Goal: Task Accomplishment & Management: Complete application form

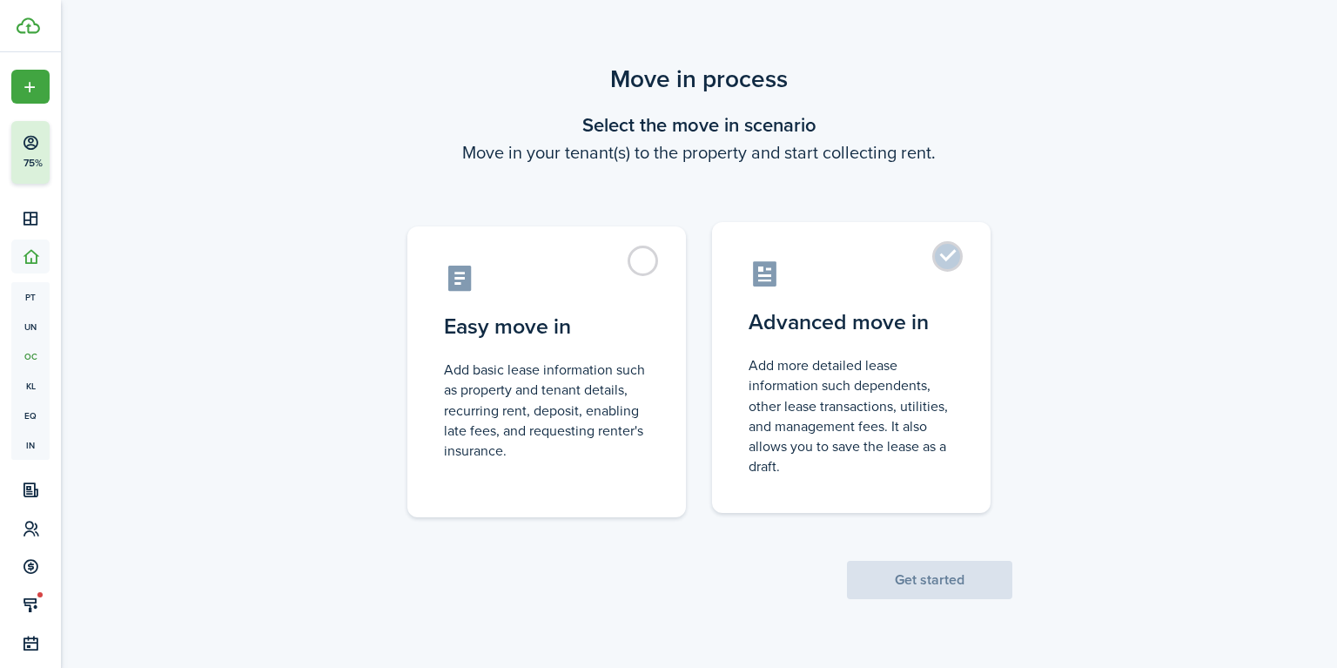
click at [923, 299] on label "Advanced move in Add more detailed lease information such dependents, other lea…" at bounding box center [851, 367] width 279 height 291
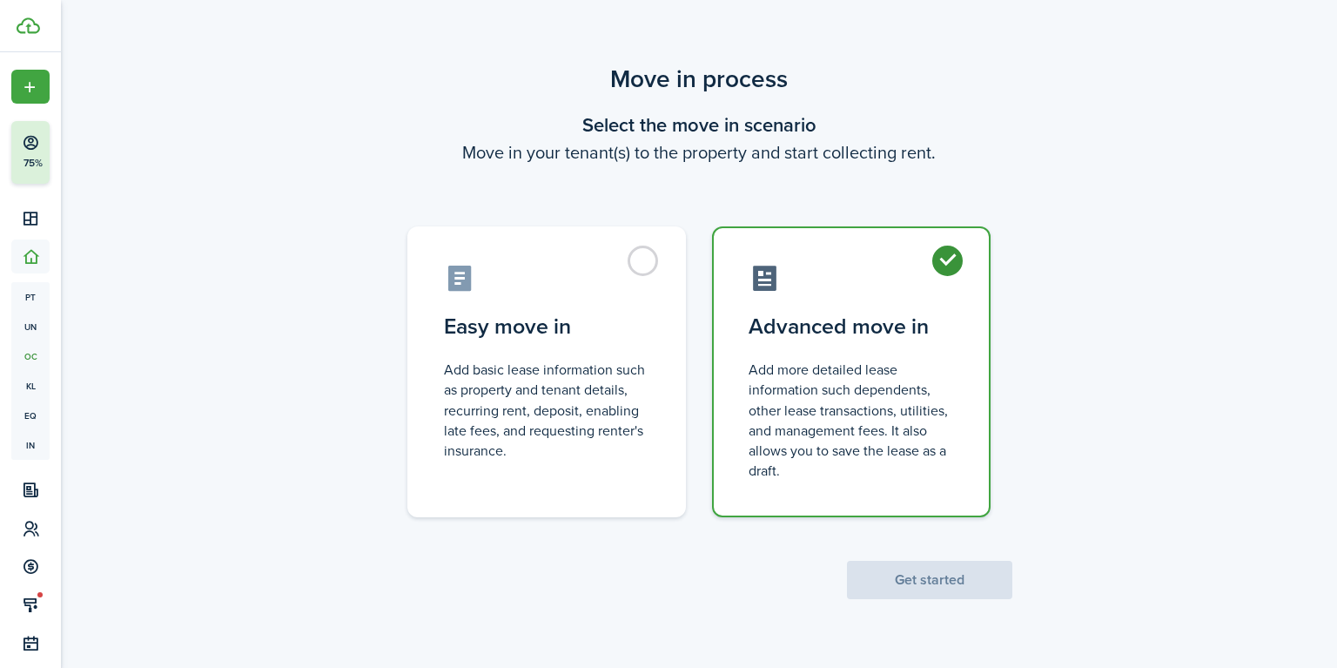
radio input "true"
click at [947, 578] on button "Get started" at bounding box center [929, 580] width 165 height 38
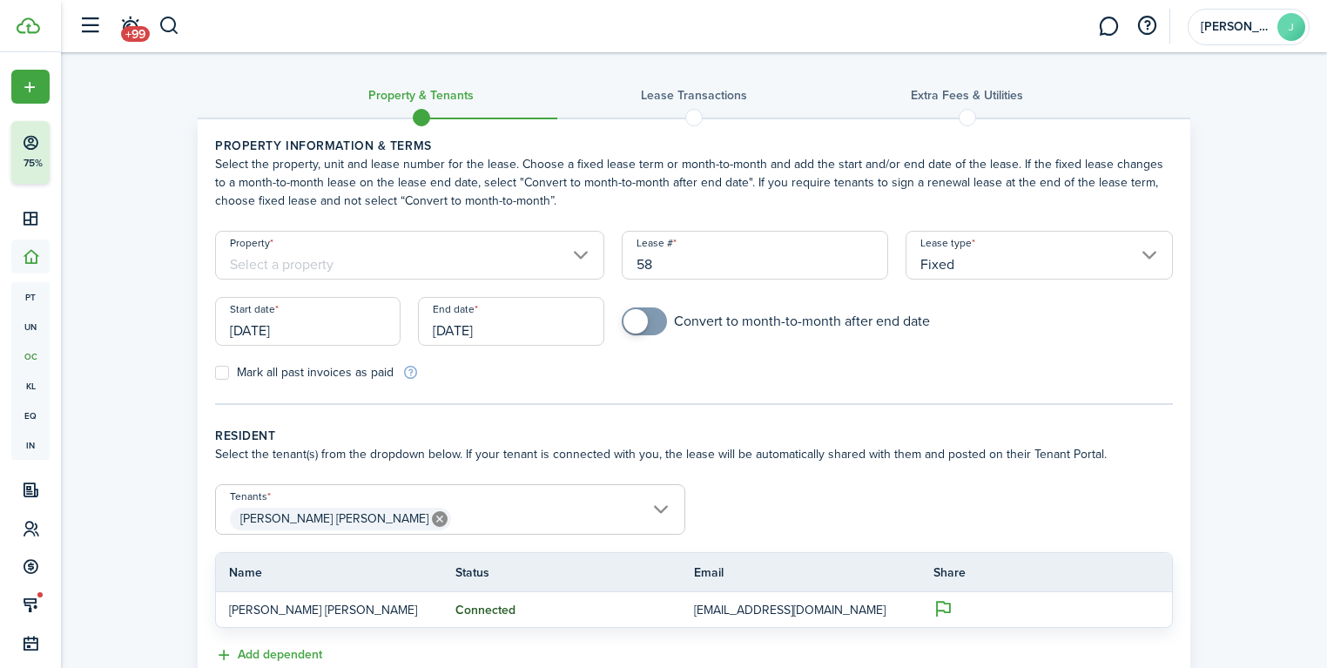
click at [486, 256] on input "Property" at bounding box center [409, 255] width 389 height 49
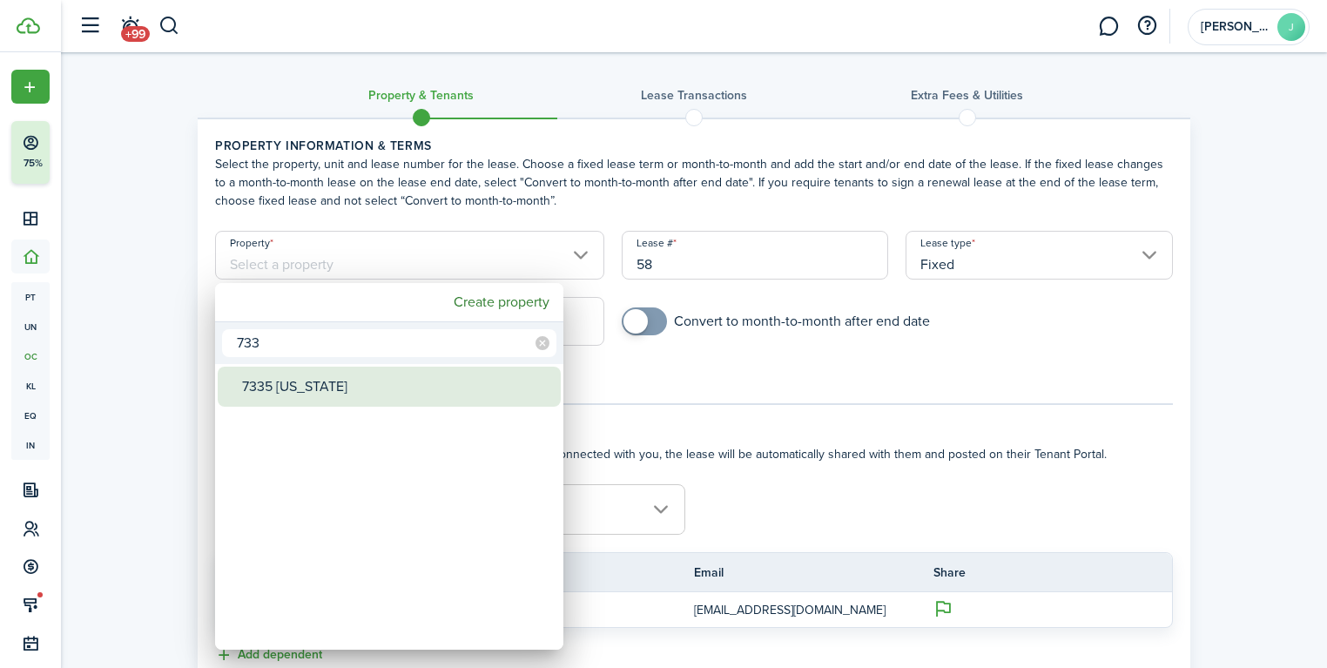
type input "733"
click at [368, 390] on div "7335 [US_STATE]" at bounding box center [396, 387] width 308 height 40
type input "7335 [US_STATE]"
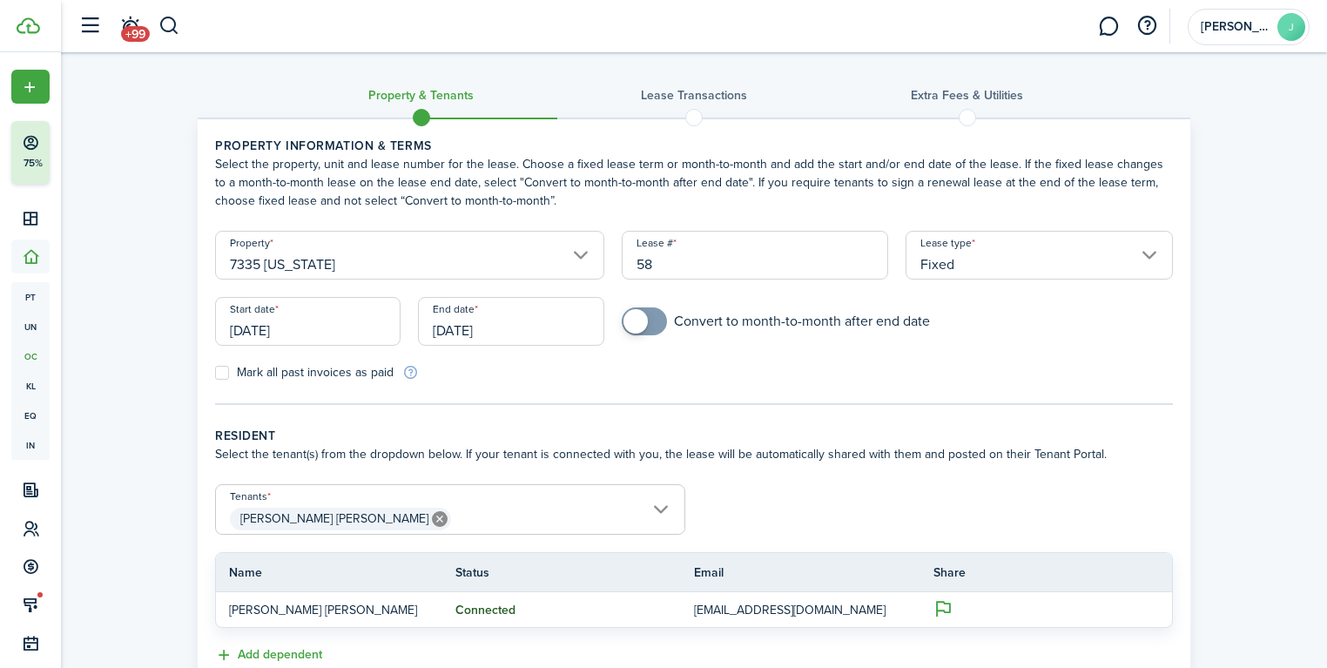
click at [293, 329] on input "[DATE]" at bounding box center [307, 321] width 185 height 49
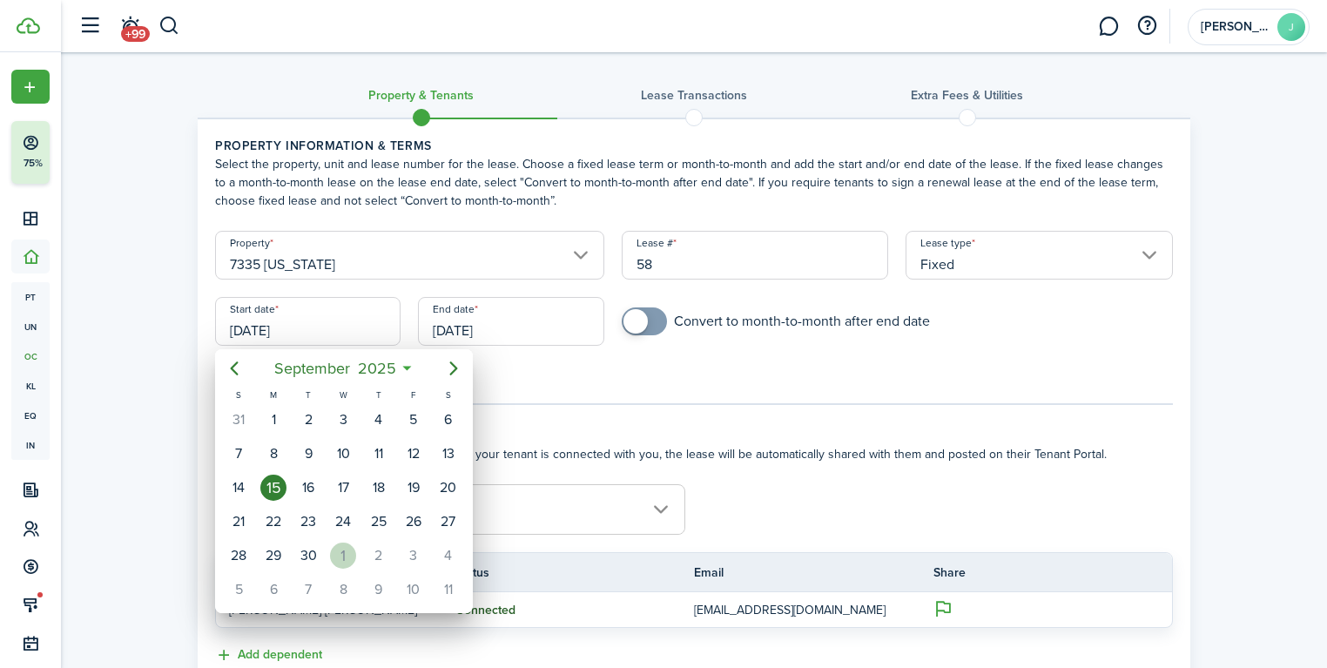
click at [345, 547] on div "1" at bounding box center [343, 555] width 26 height 26
type input "[DATE]"
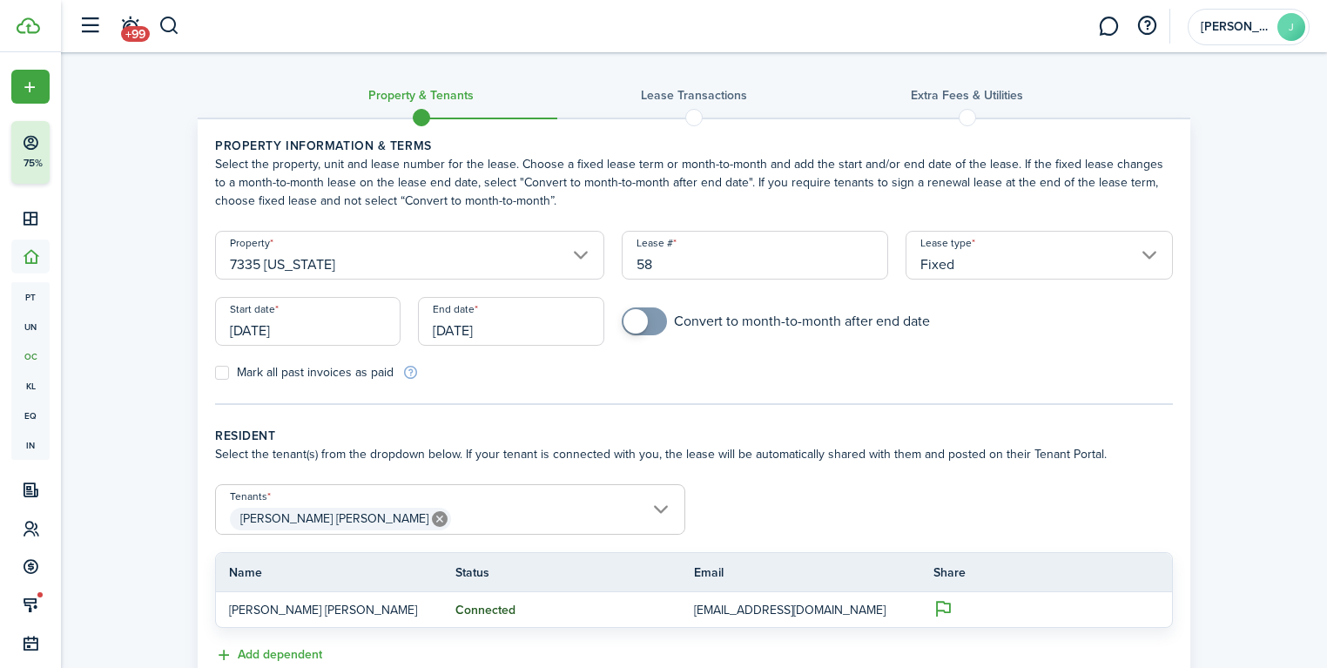
click at [512, 324] on input "[DATE]" at bounding box center [510, 321] width 185 height 49
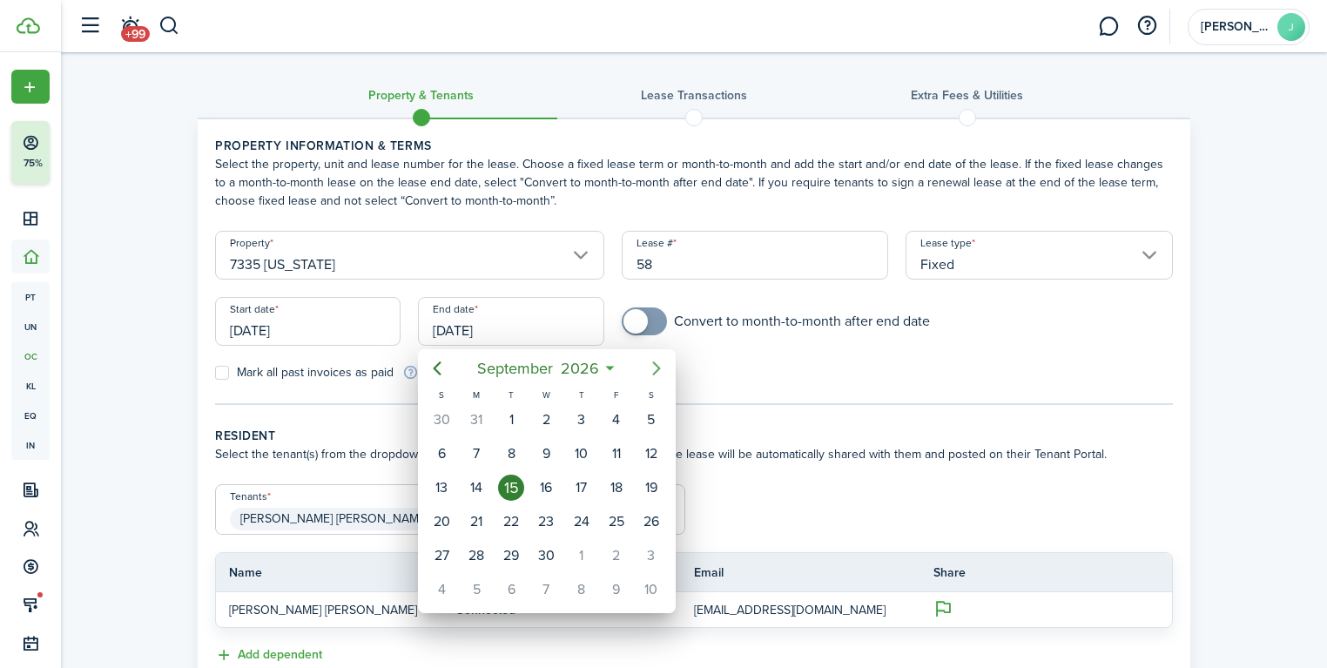
click at [659, 368] on icon "Next page" at bounding box center [657, 368] width 8 height 14
click at [441, 366] on icon "Previous page" at bounding box center [437, 368] width 21 height 21
click at [542, 548] on div "30" at bounding box center [547, 555] width 26 height 26
type input "[DATE]"
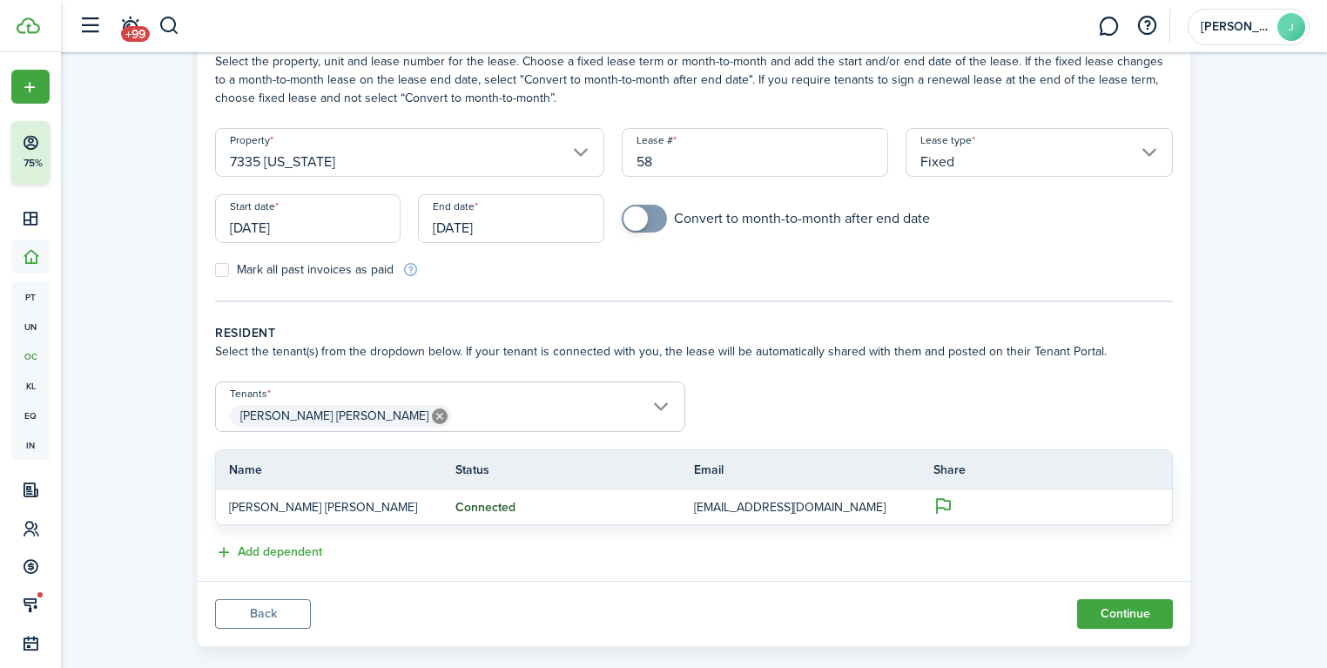
scroll to position [126, 0]
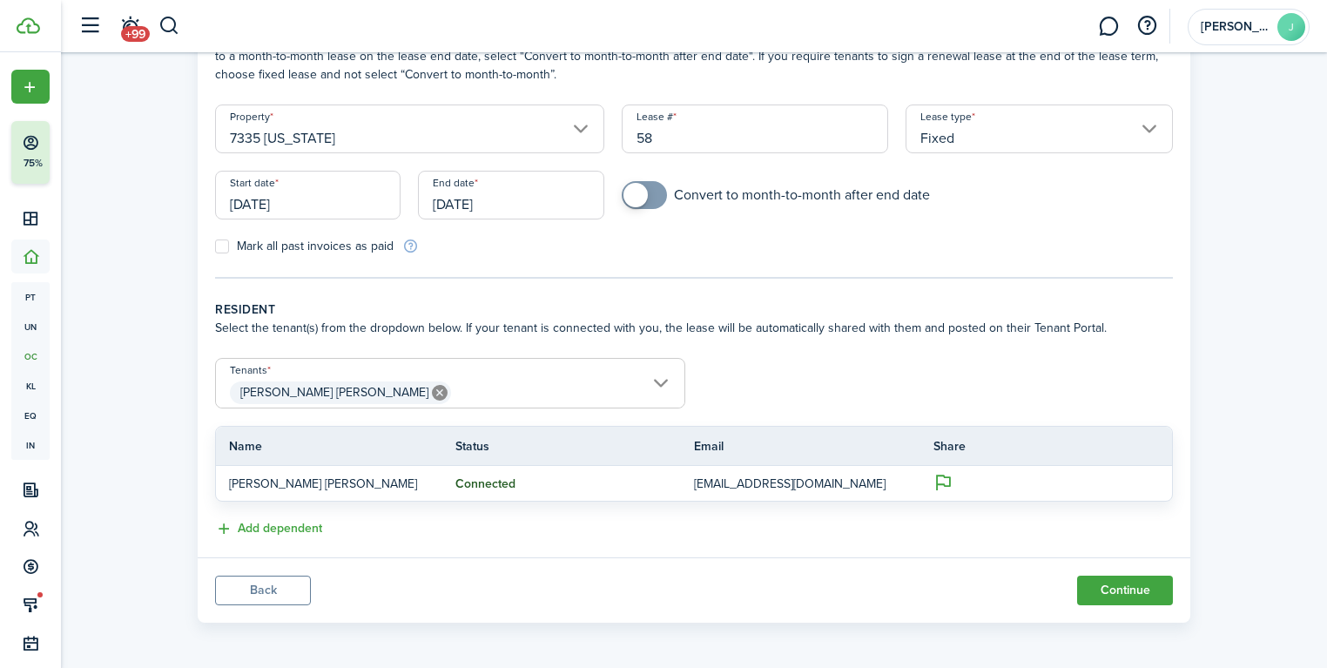
click at [446, 390] on span "[PERSON_NAME] [PERSON_NAME]" at bounding box center [450, 393] width 468 height 30
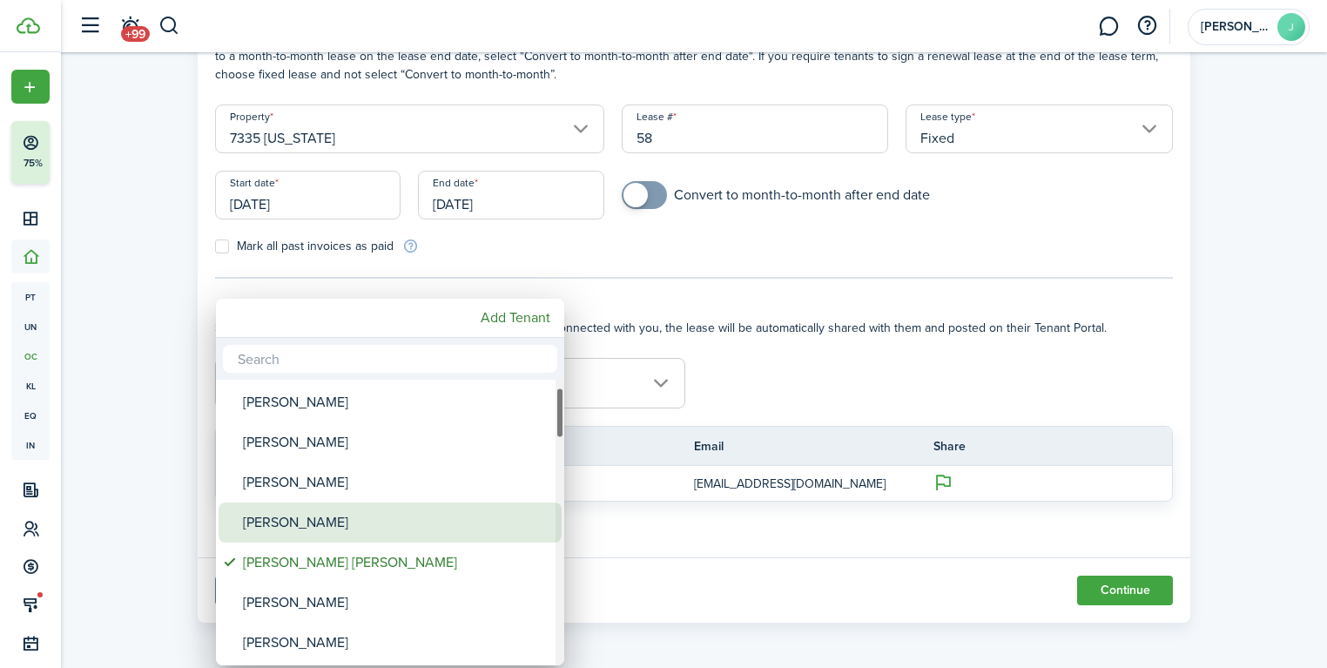
click at [417, 519] on div "[PERSON_NAME]" at bounding box center [397, 522] width 308 height 40
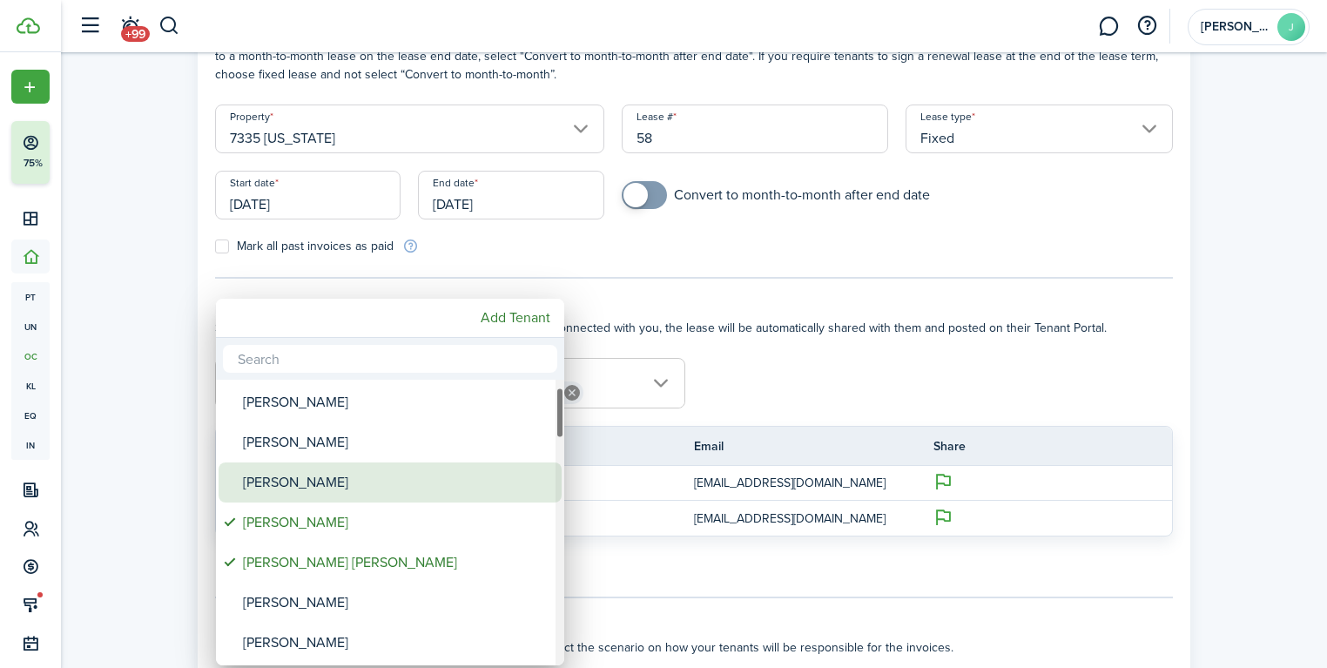
click at [425, 475] on div "[PERSON_NAME]" at bounding box center [397, 482] width 308 height 40
type input "[PERSON_NAME] [PERSON_NAME], [PERSON_NAME], [PERSON_NAME]"
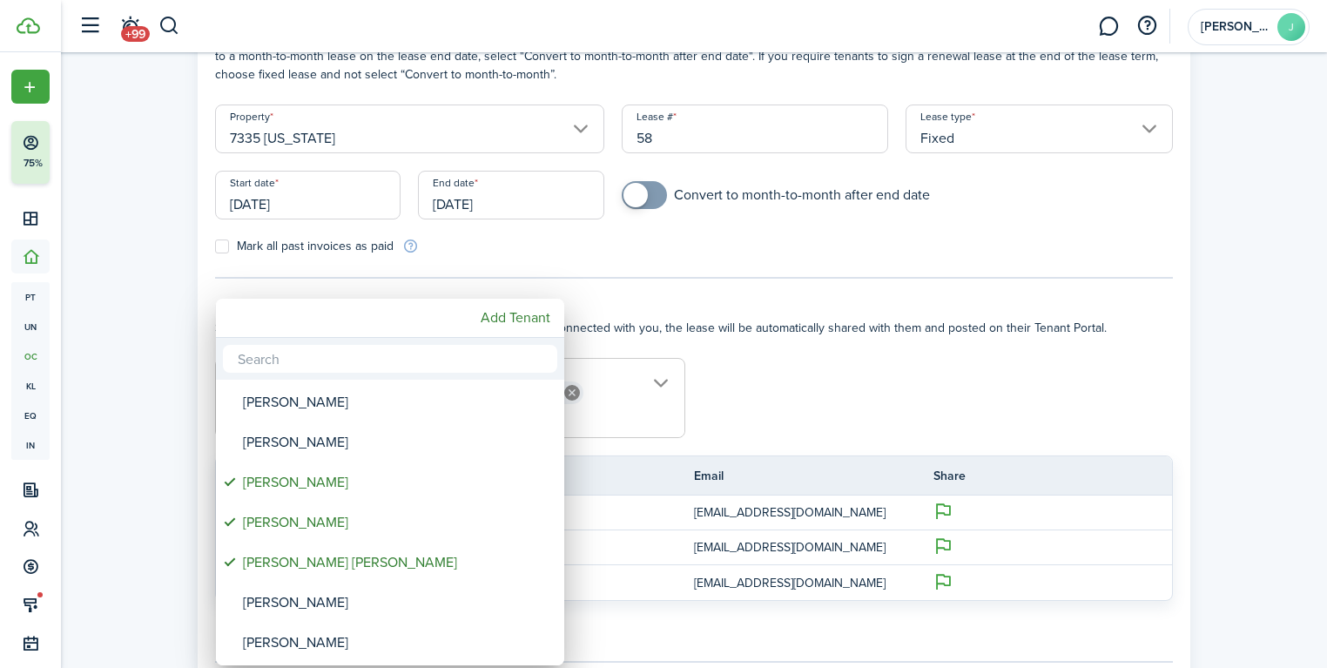
click at [180, 357] on div at bounding box center [663, 334] width 1605 height 946
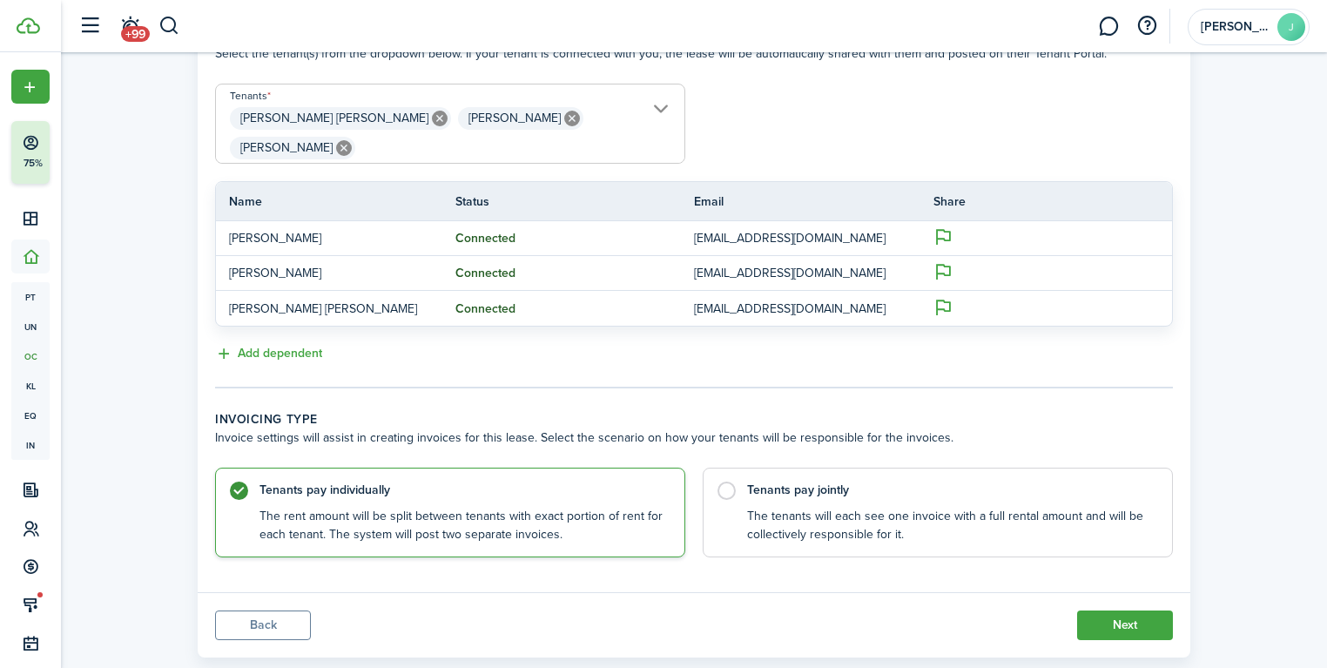
scroll to position [405, 0]
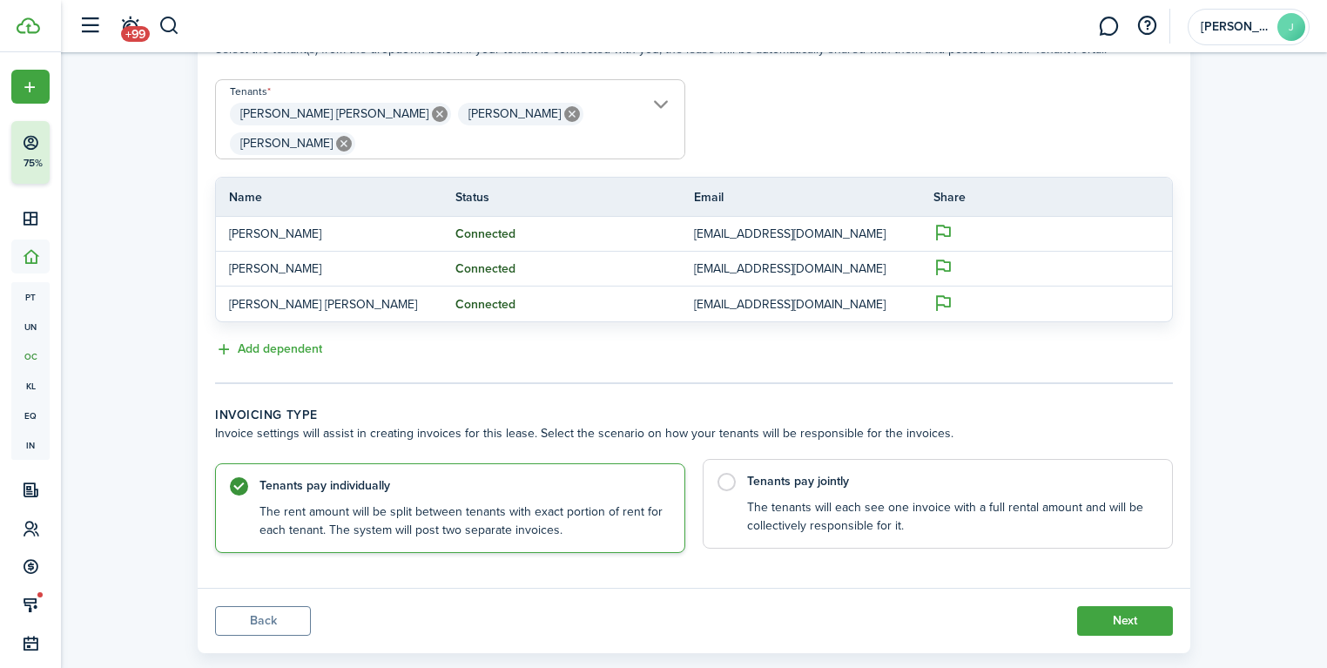
click at [817, 473] on control-radio-card-title "Tenants pay jointly" at bounding box center [950, 481] width 407 height 17
radio input "false"
radio input "true"
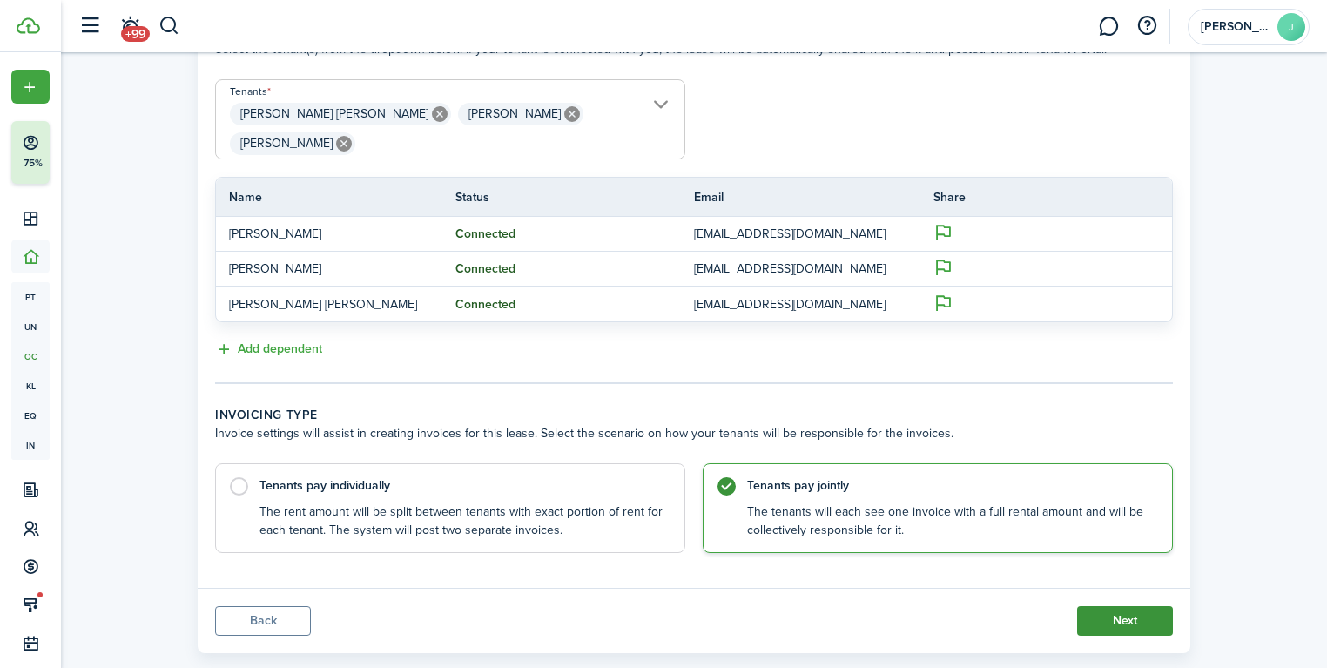
click at [1113, 606] on button "Next" at bounding box center [1125, 621] width 96 height 30
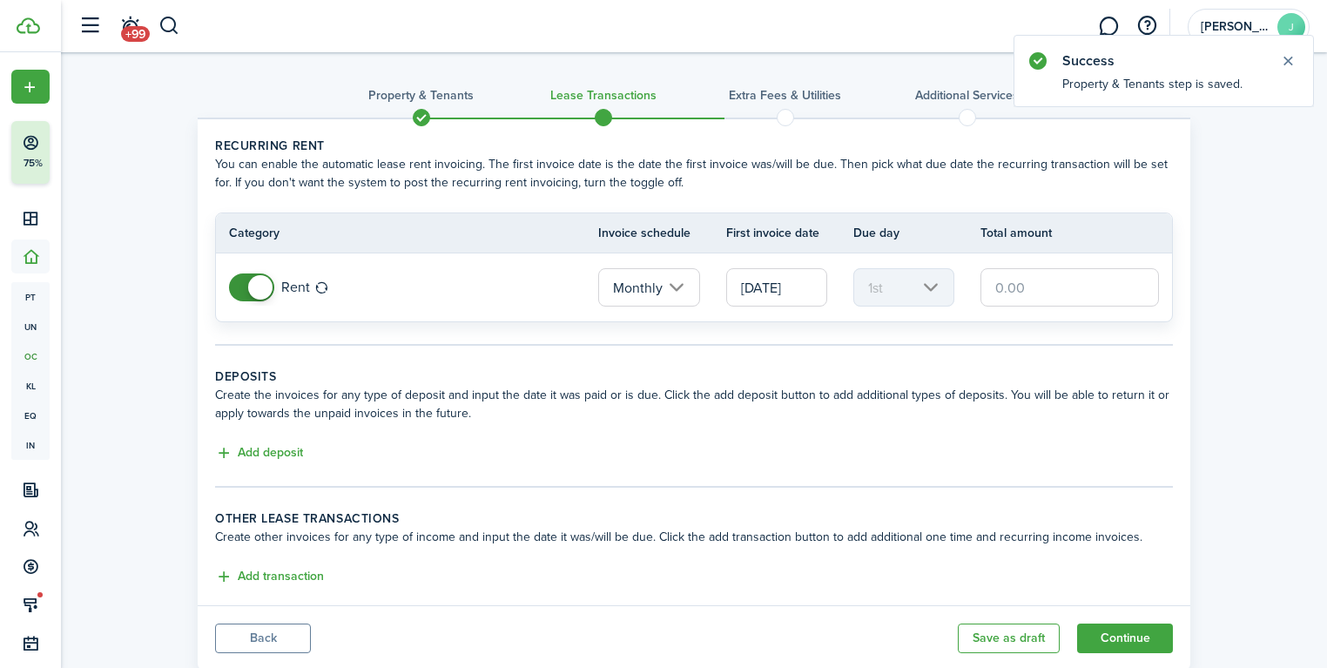
click at [1029, 279] on input "text" at bounding box center [1069, 287] width 178 height 38
click at [1031, 291] on input "text" at bounding box center [1069, 287] width 178 height 38
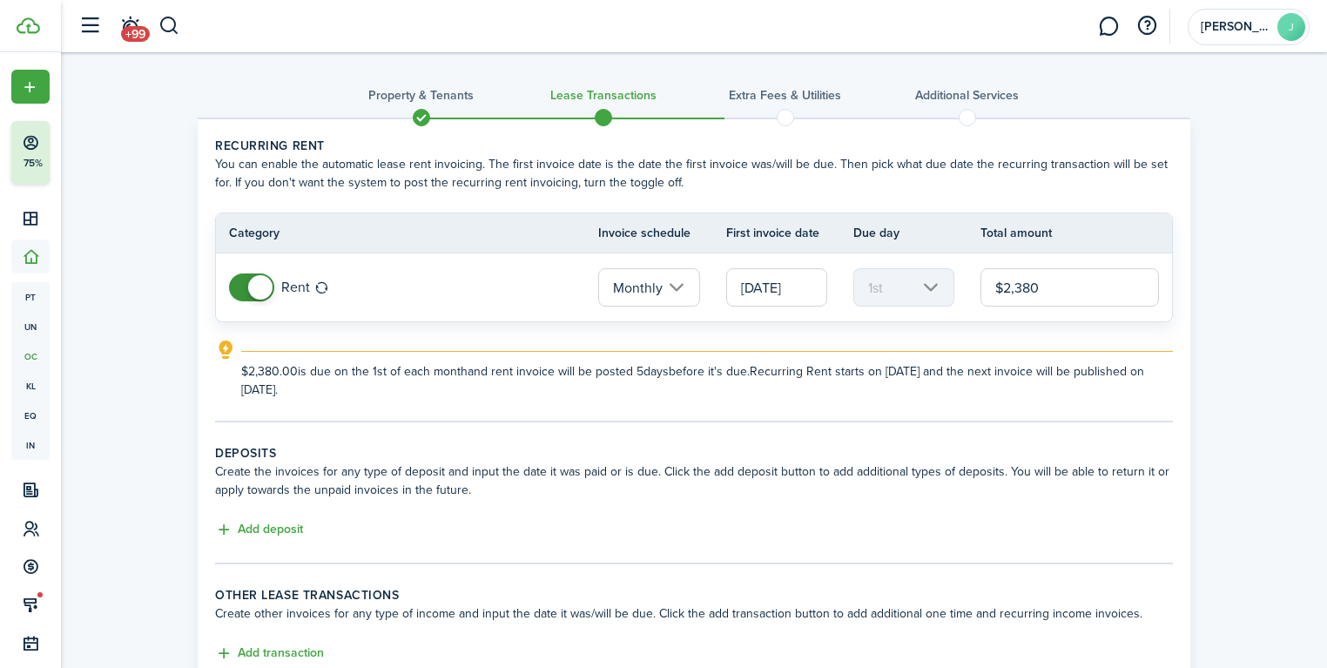
type input "$2,380.00"
click at [1212, 335] on div "Property & Tenants Lease Transactions Extra fees & Utilities Additional Service…" at bounding box center [694, 403] width 1266 height 703
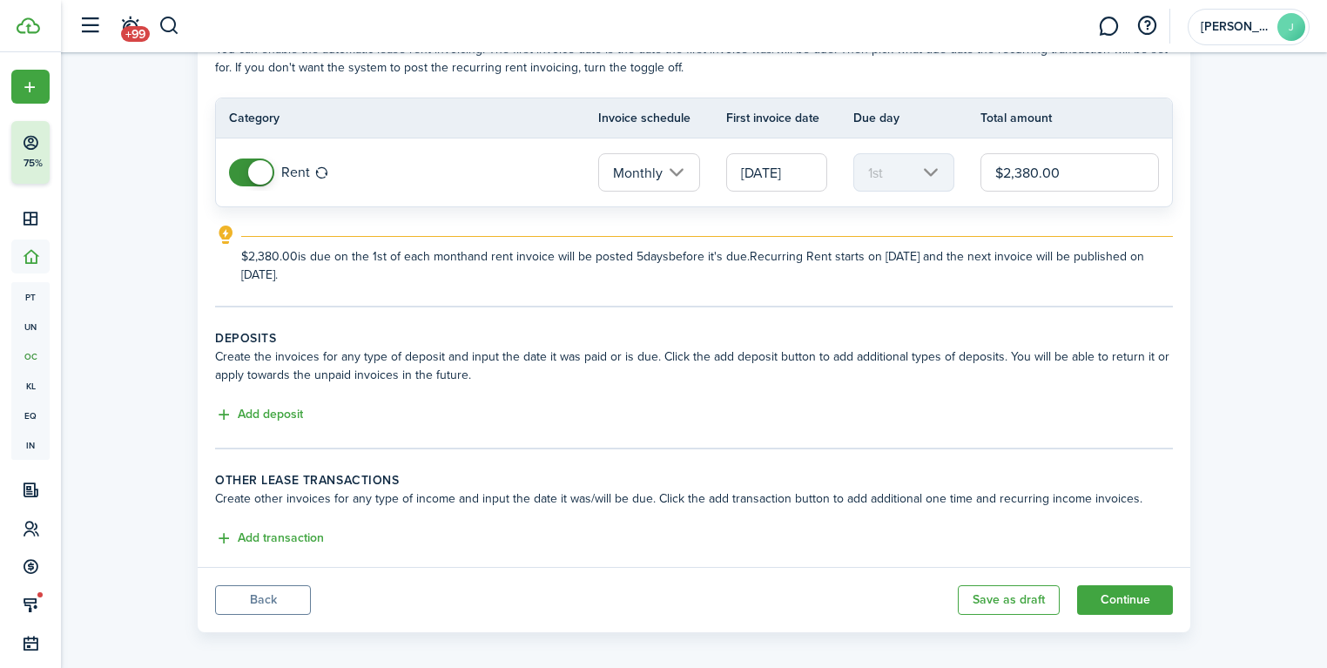
scroll to position [124, 0]
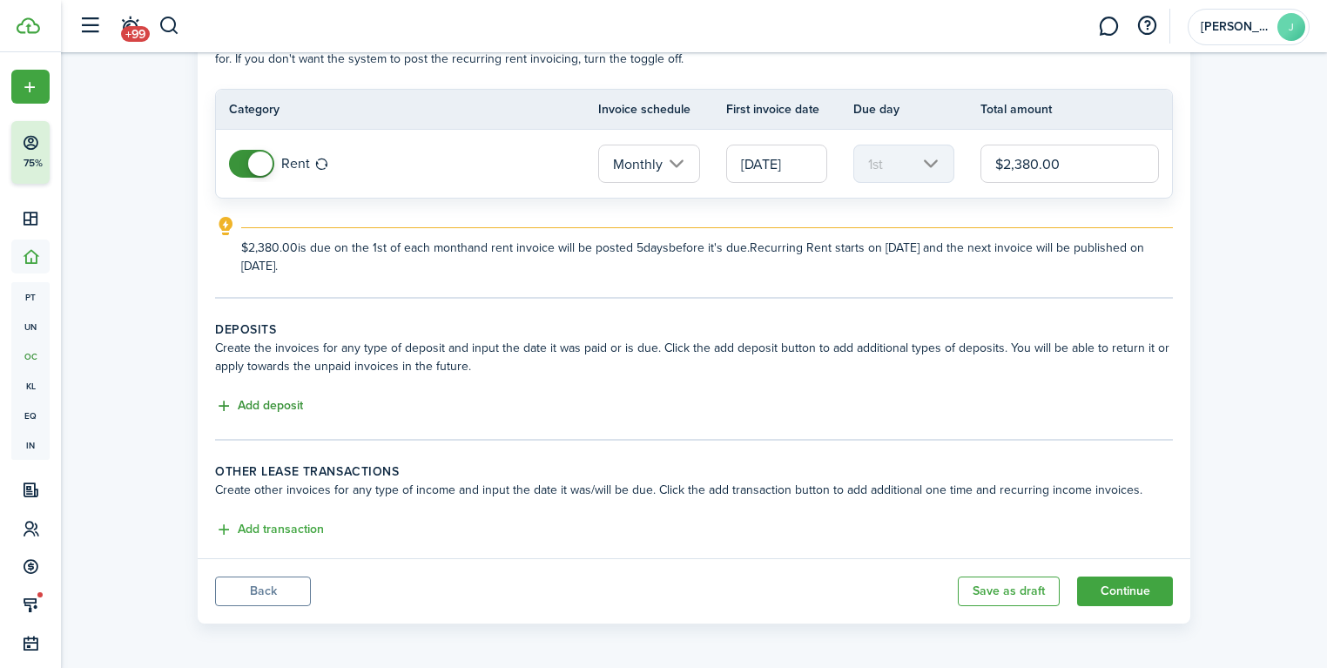
click at [280, 402] on button "Add deposit" at bounding box center [259, 406] width 88 height 20
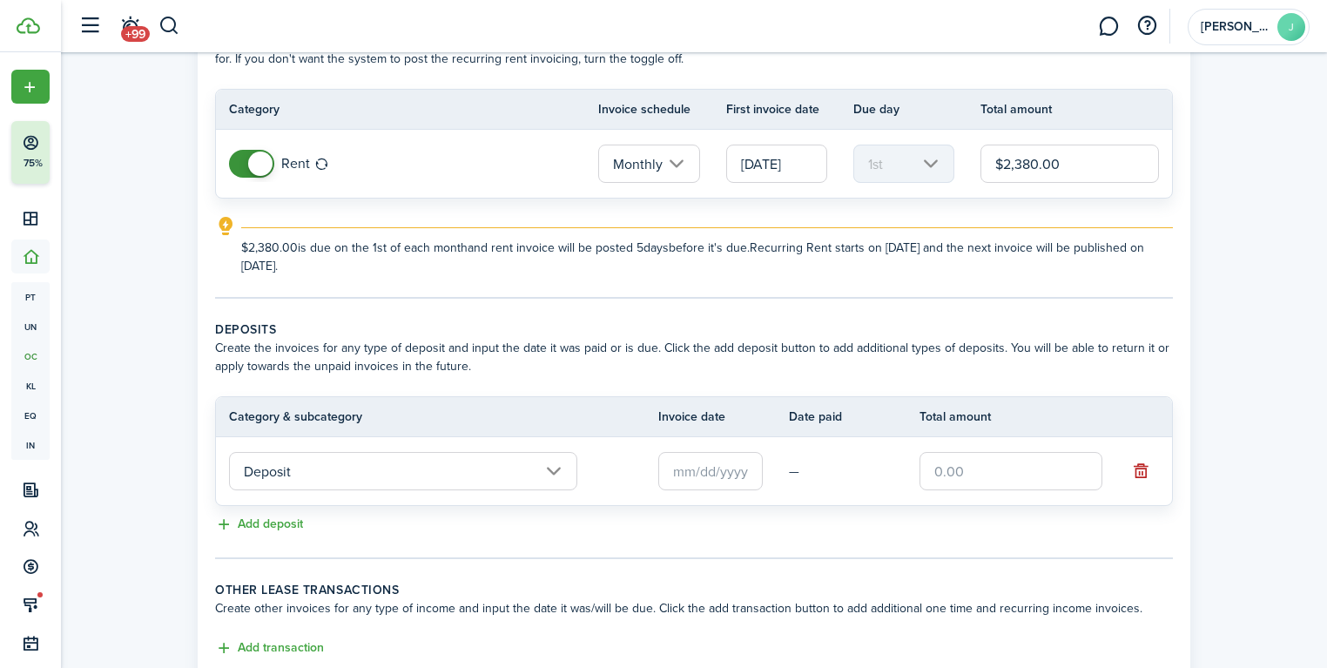
click at [447, 456] on input "Deposit" at bounding box center [403, 471] width 348 height 38
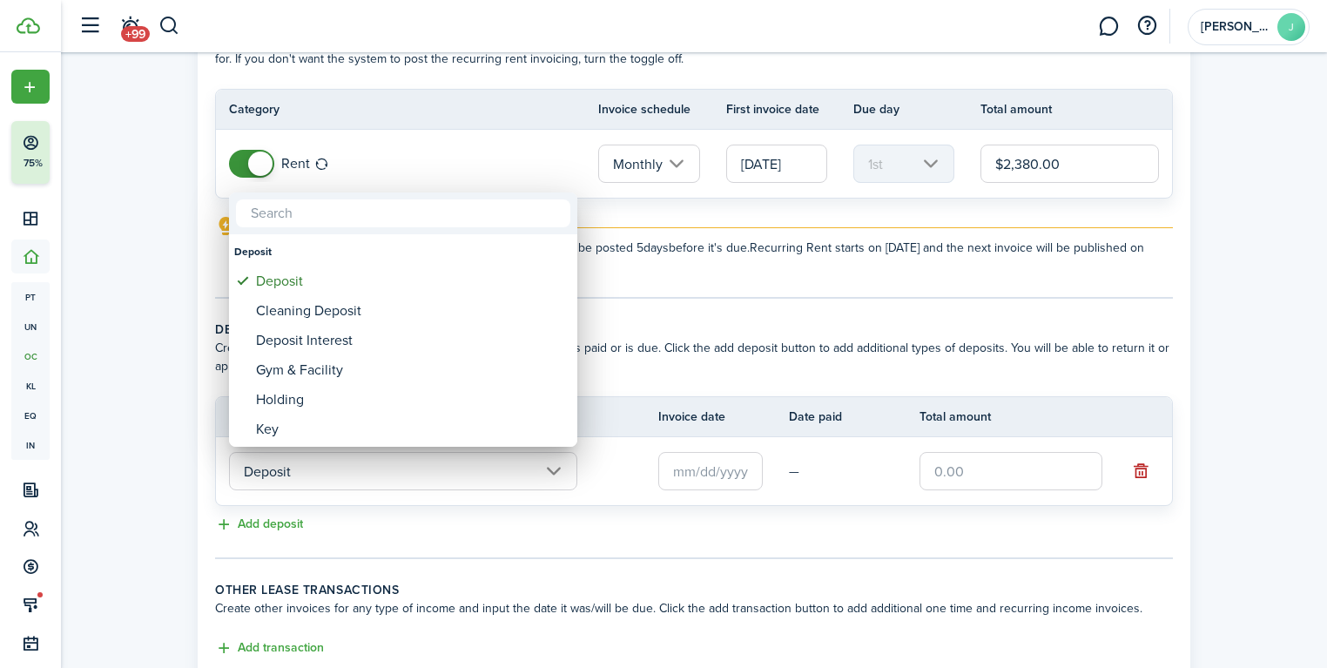
click at [1009, 469] on div at bounding box center [663, 334] width 1605 height 946
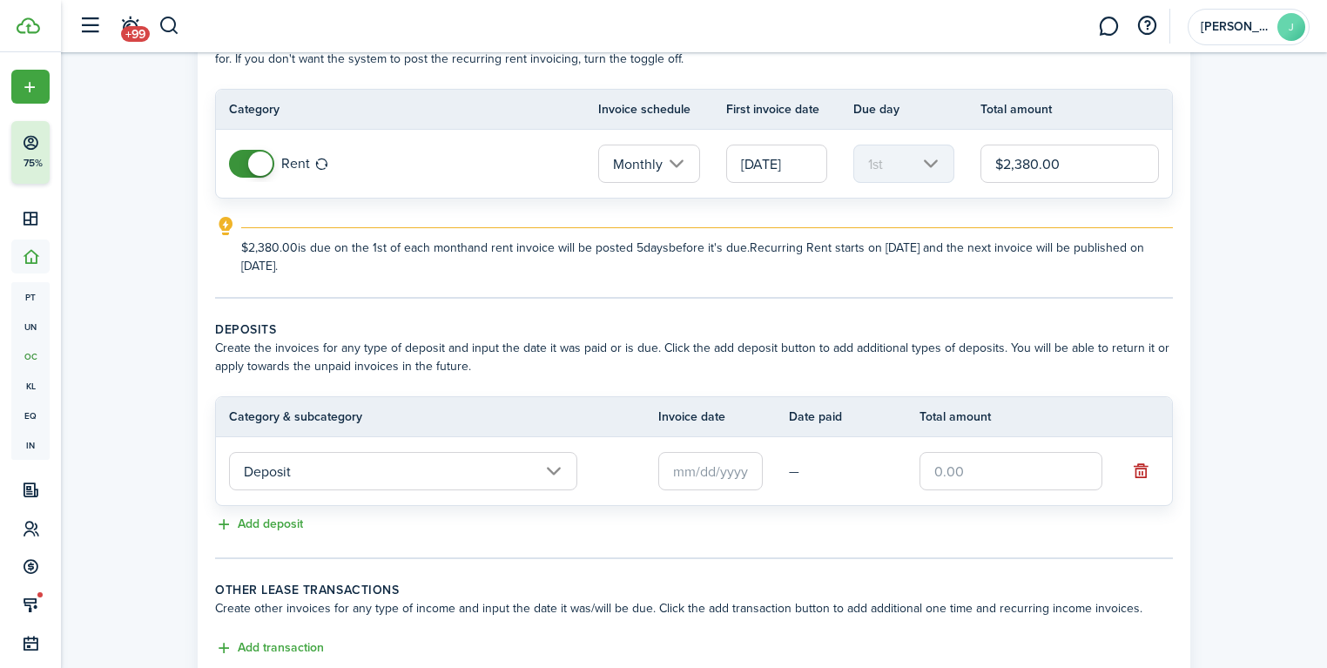
click at [1006, 471] on input "text" at bounding box center [1010, 471] width 183 height 38
click at [721, 482] on input "text" at bounding box center [710, 471] width 104 height 38
type input "$2,380.00"
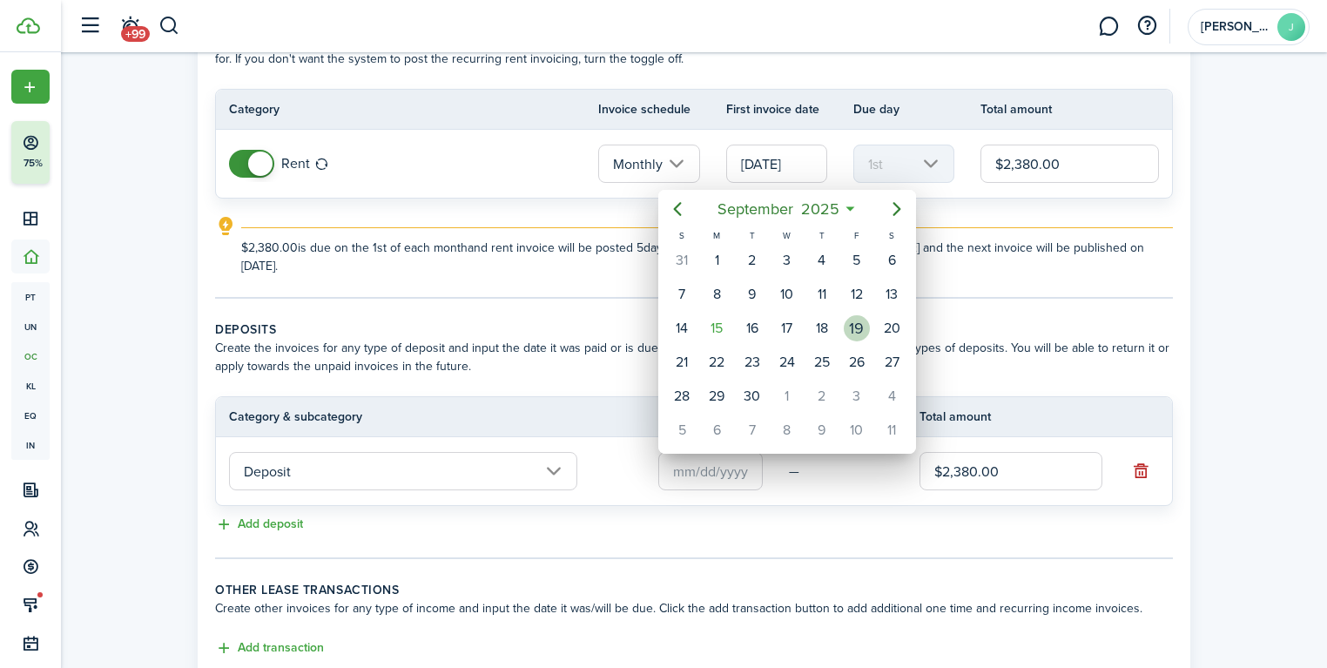
click at [857, 326] on div "19" at bounding box center [857, 328] width 26 height 26
type input "[DATE]"
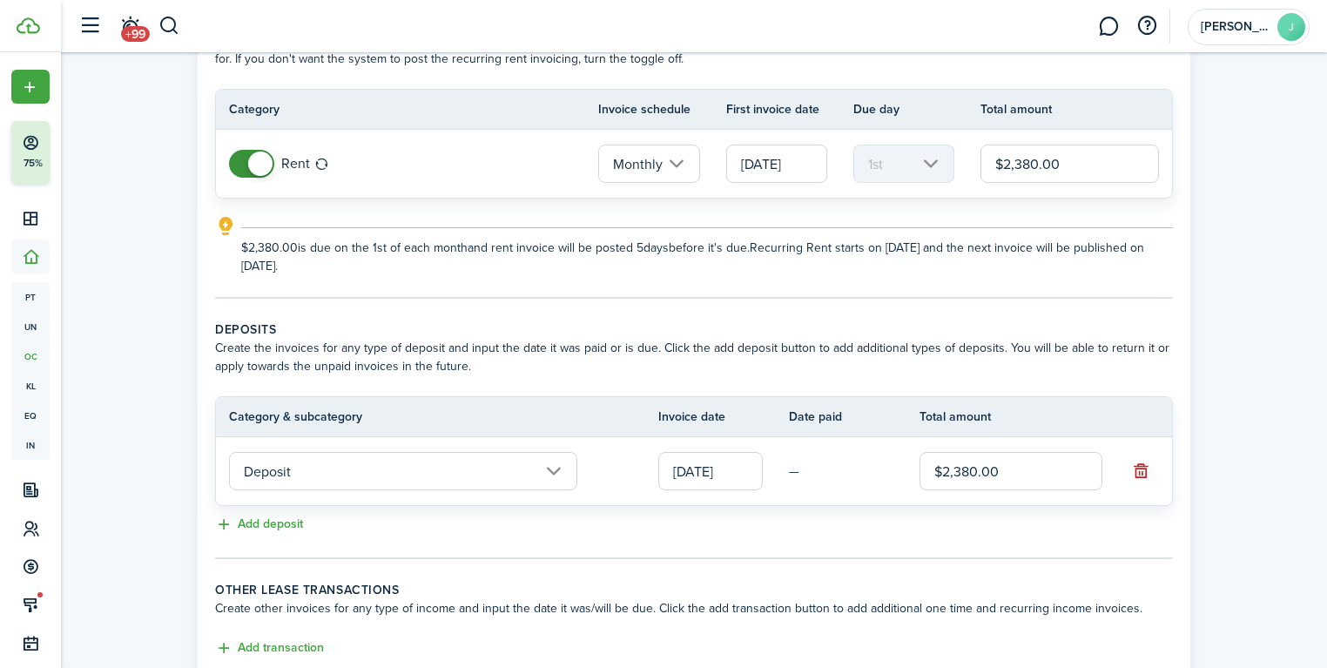
click at [1235, 377] on div "Property & Tenants Lease Transactions Extra fees & Utilities Additional Service…" at bounding box center [694, 340] width 1266 height 822
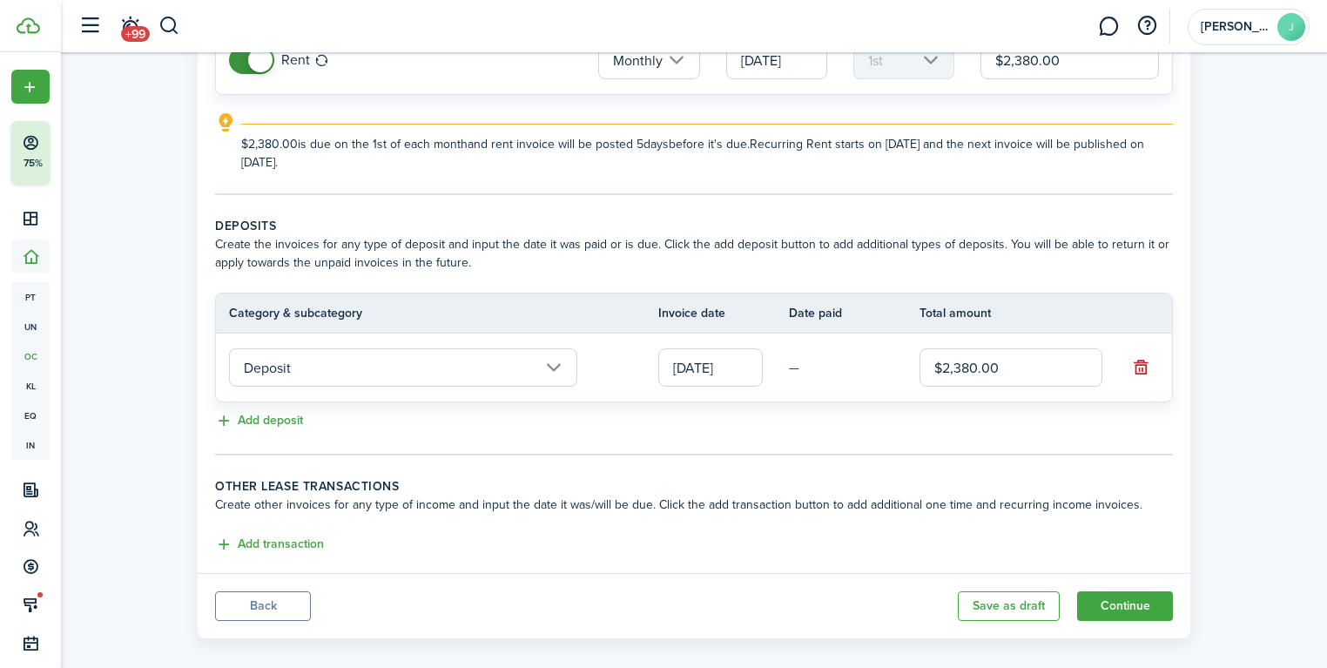
scroll to position [241, 0]
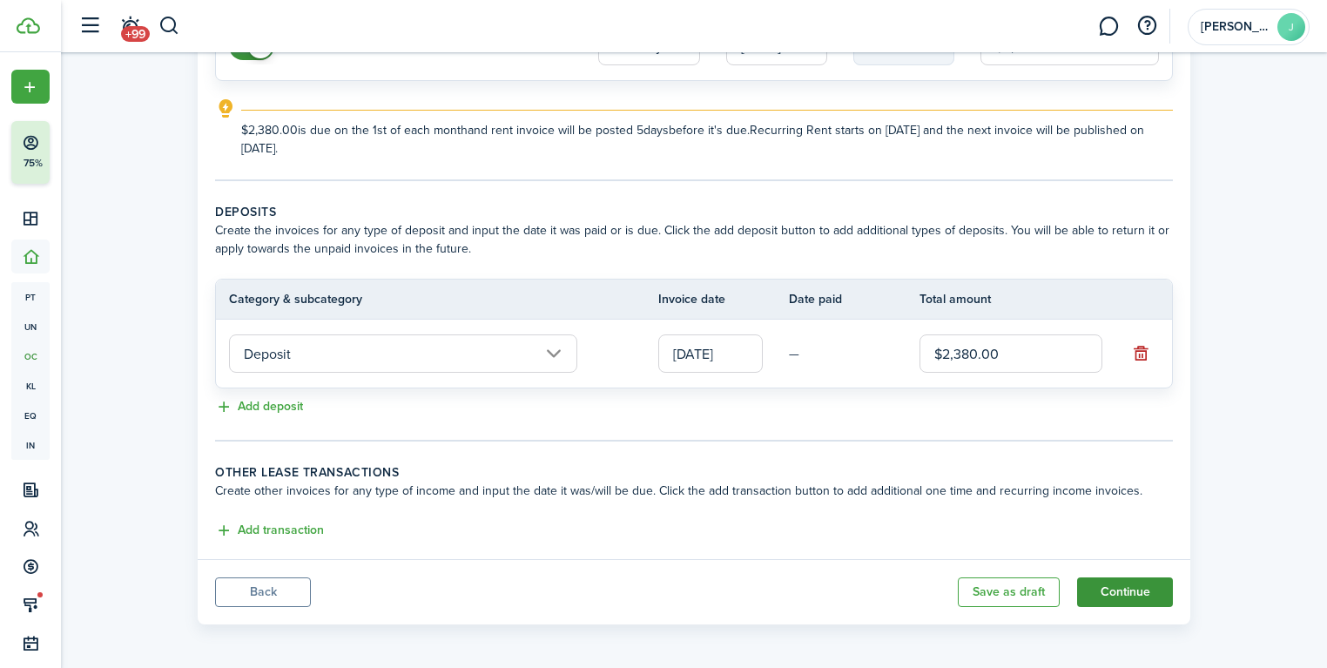
click at [1121, 579] on button "Continue" at bounding box center [1125, 592] width 96 height 30
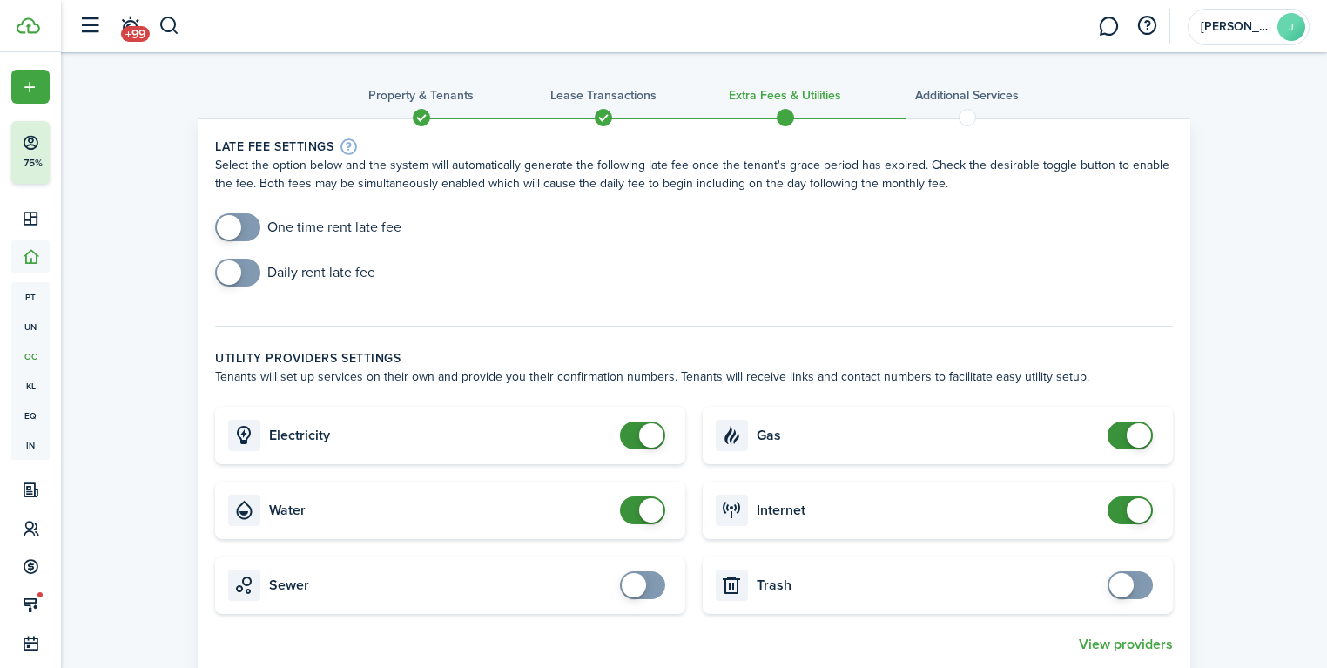
checkbox input "false"
click at [641, 512] on span at bounding box center [651, 510] width 24 height 24
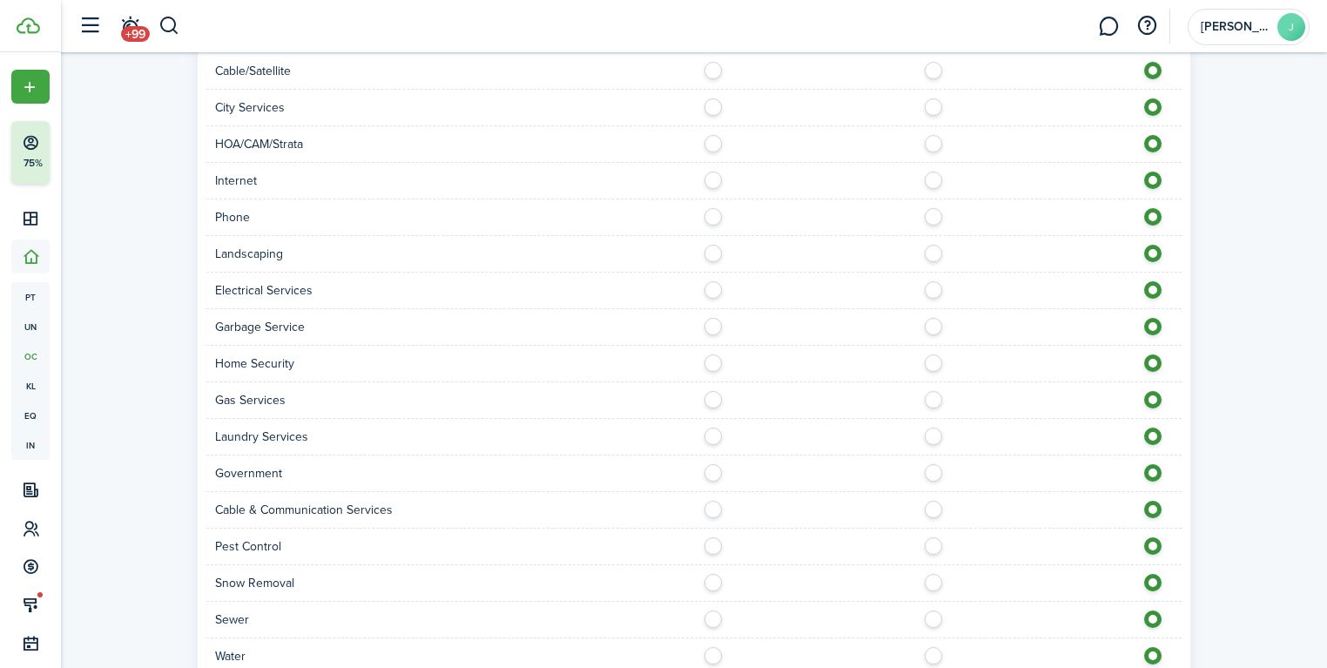
scroll to position [961, 0]
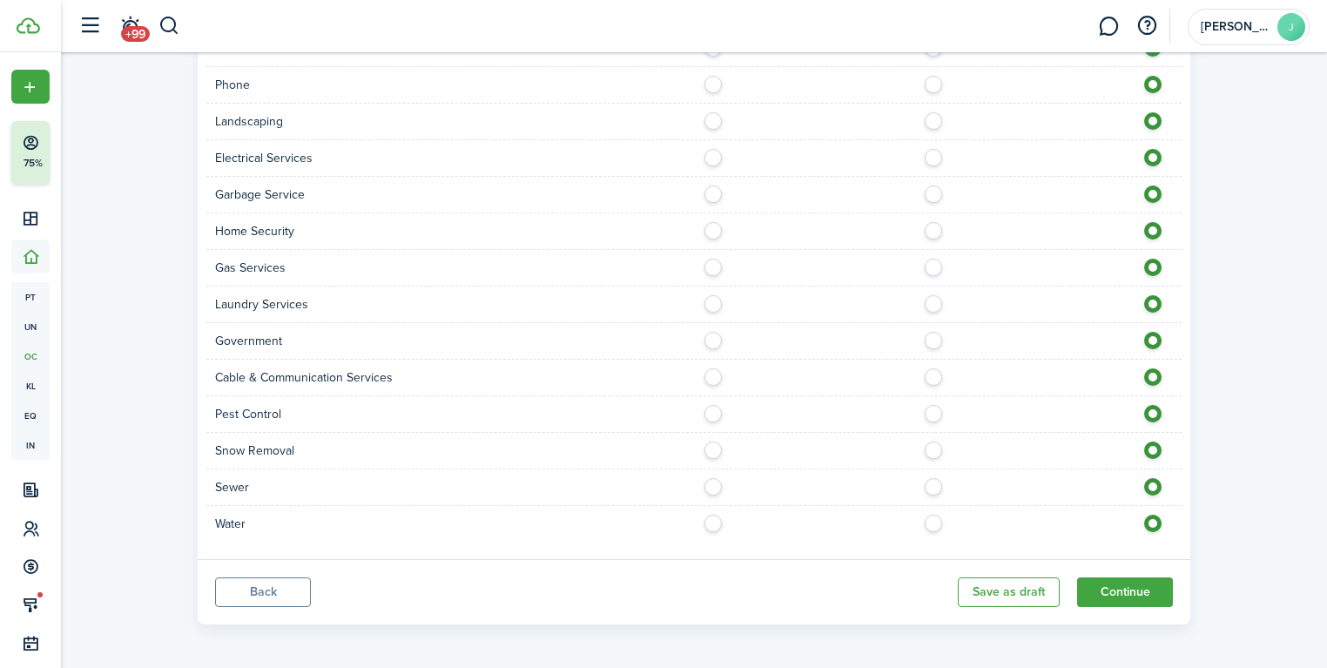
click at [708, 515] on label at bounding box center [718, 519] width 30 height 9
radio input "true"
click at [717, 487] on label at bounding box center [718, 482] width 30 height 9
radio input "true"
click at [710, 186] on label at bounding box center [718, 189] width 30 height 9
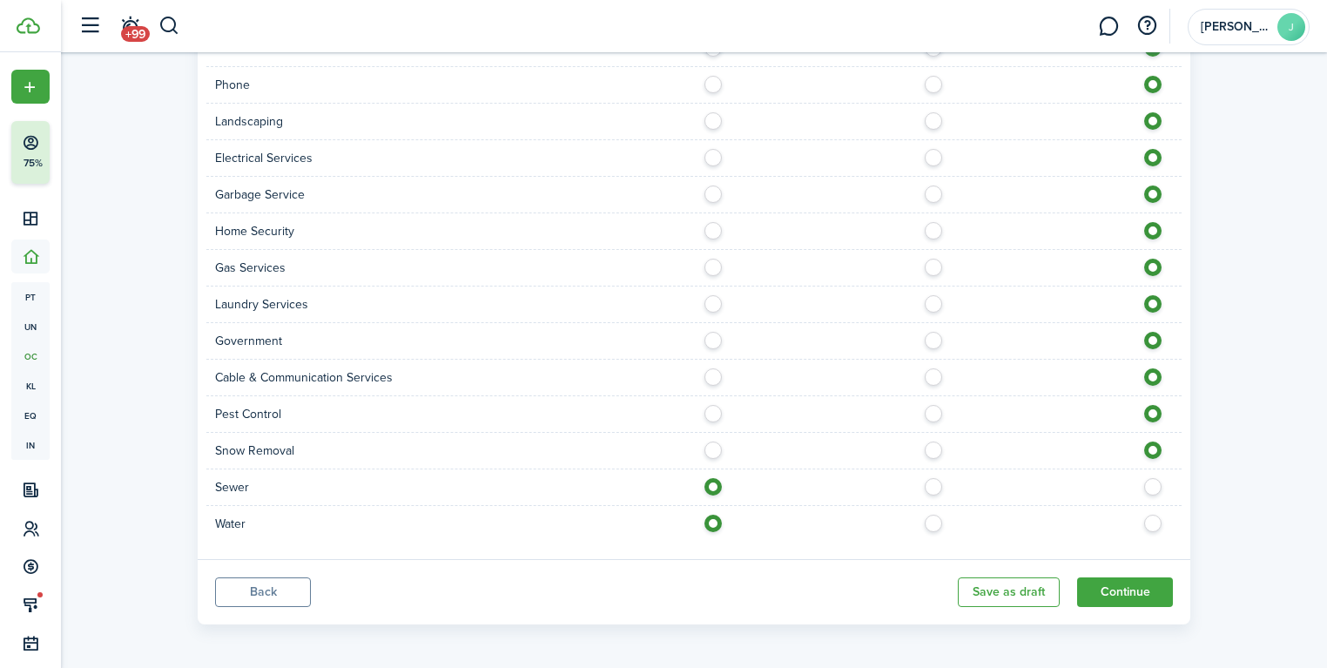
radio input "true"
click at [1126, 577] on button "Continue" at bounding box center [1125, 592] width 96 height 30
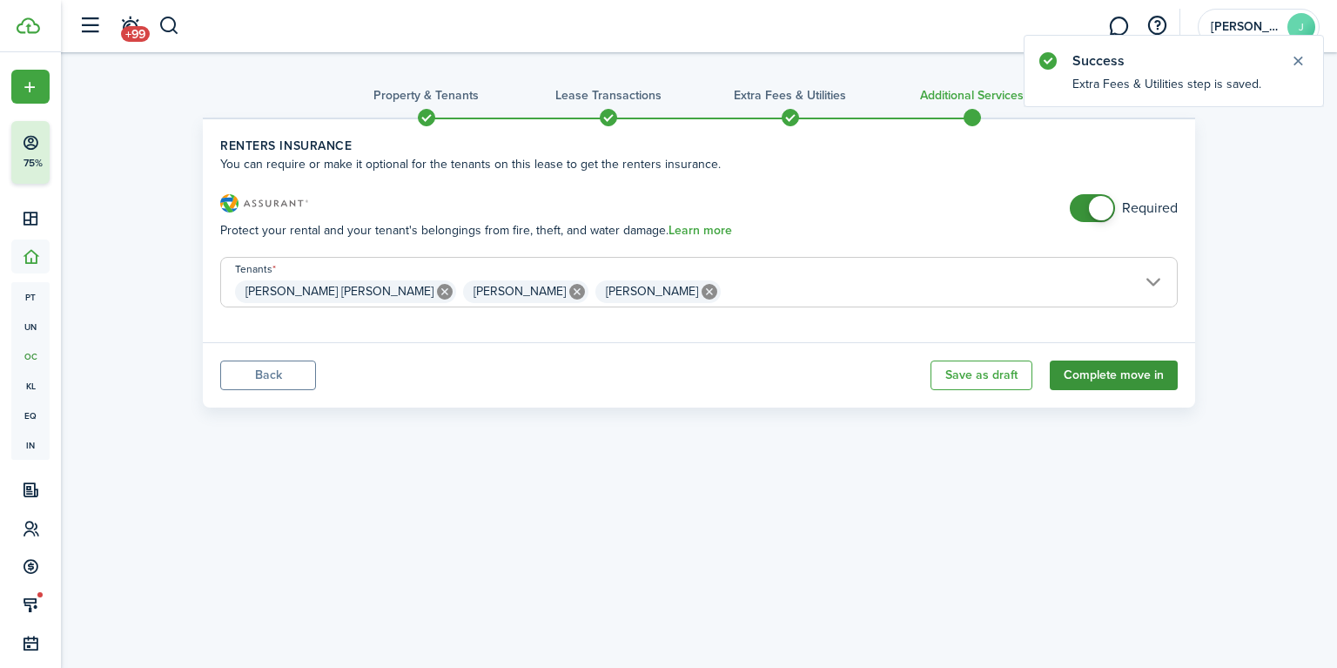
click at [1131, 372] on button "Complete move in" at bounding box center [1114, 375] width 128 height 30
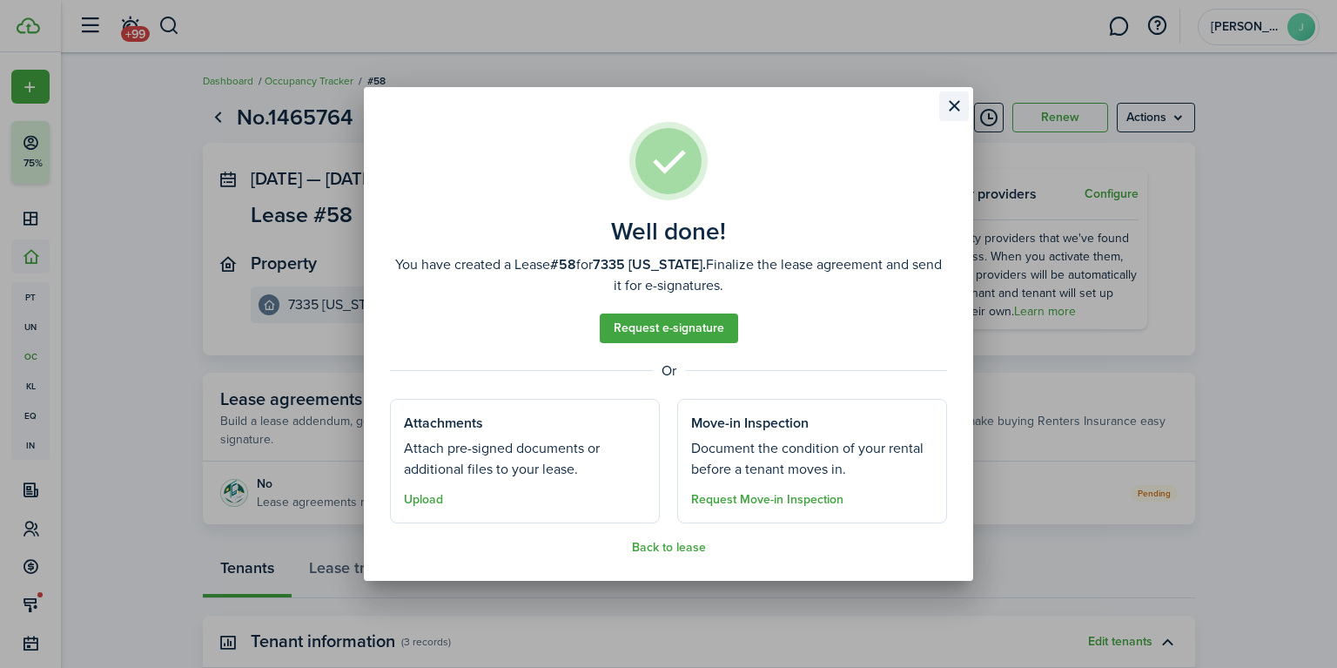
click at [950, 106] on button "Close modal" at bounding box center [954, 106] width 30 height 30
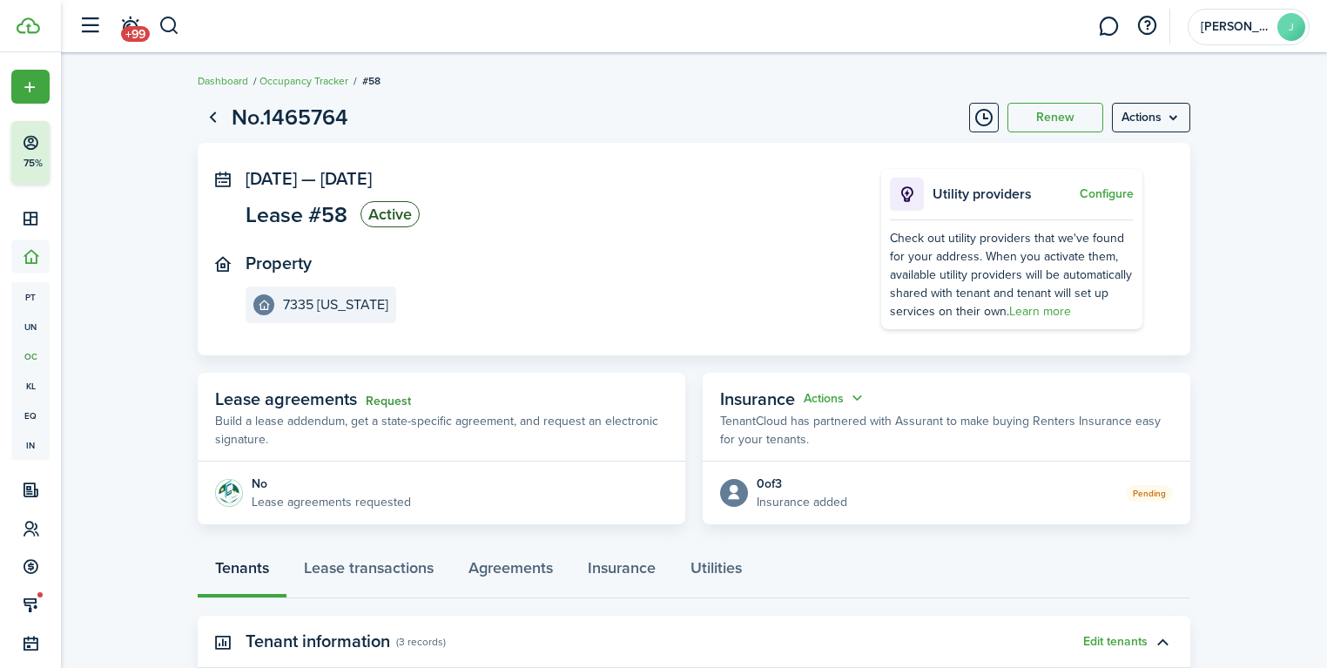
click at [399, 403] on link "Request" at bounding box center [388, 401] width 45 height 14
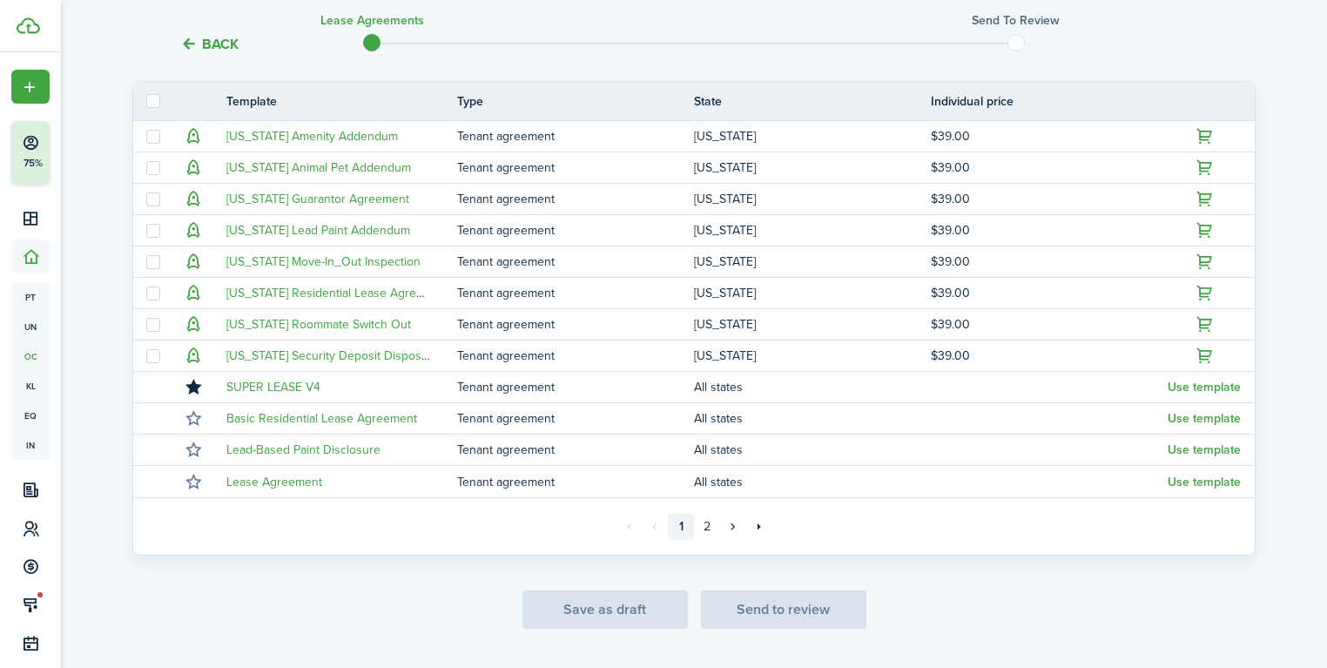
scroll to position [430, 0]
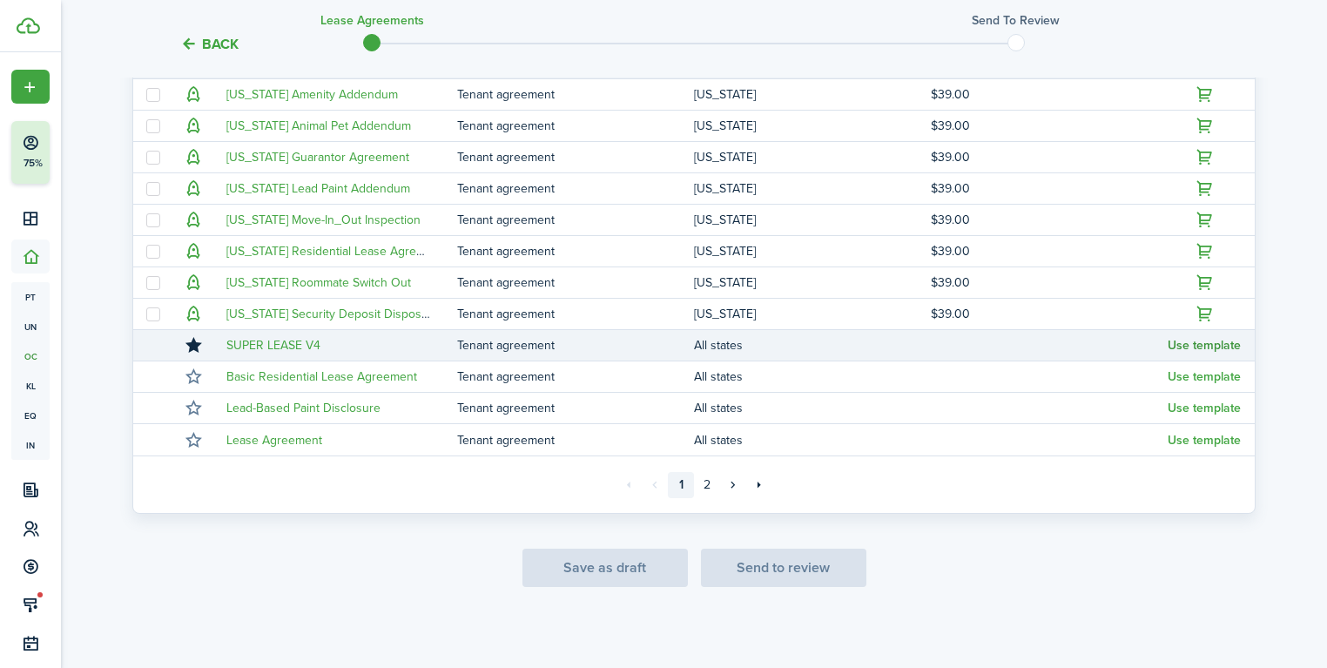
click at [1201, 346] on button "Use template" at bounding box center [1203, 346] width 73 height 14
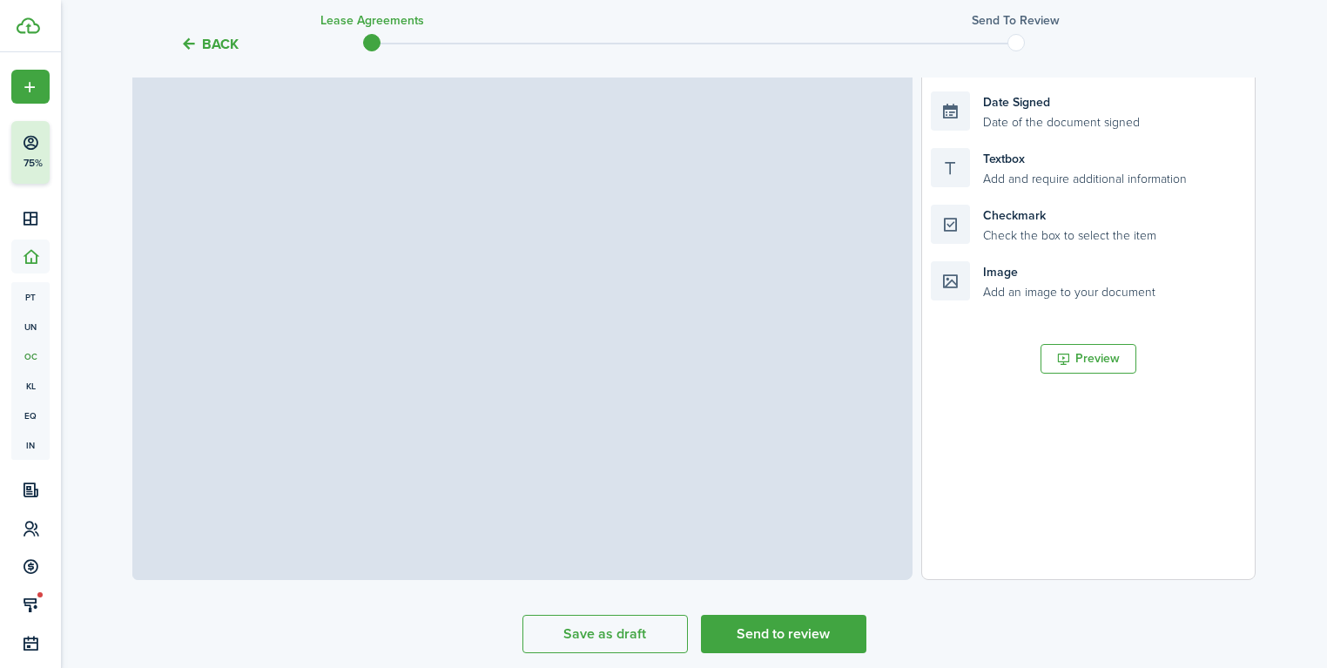
select select "fit"
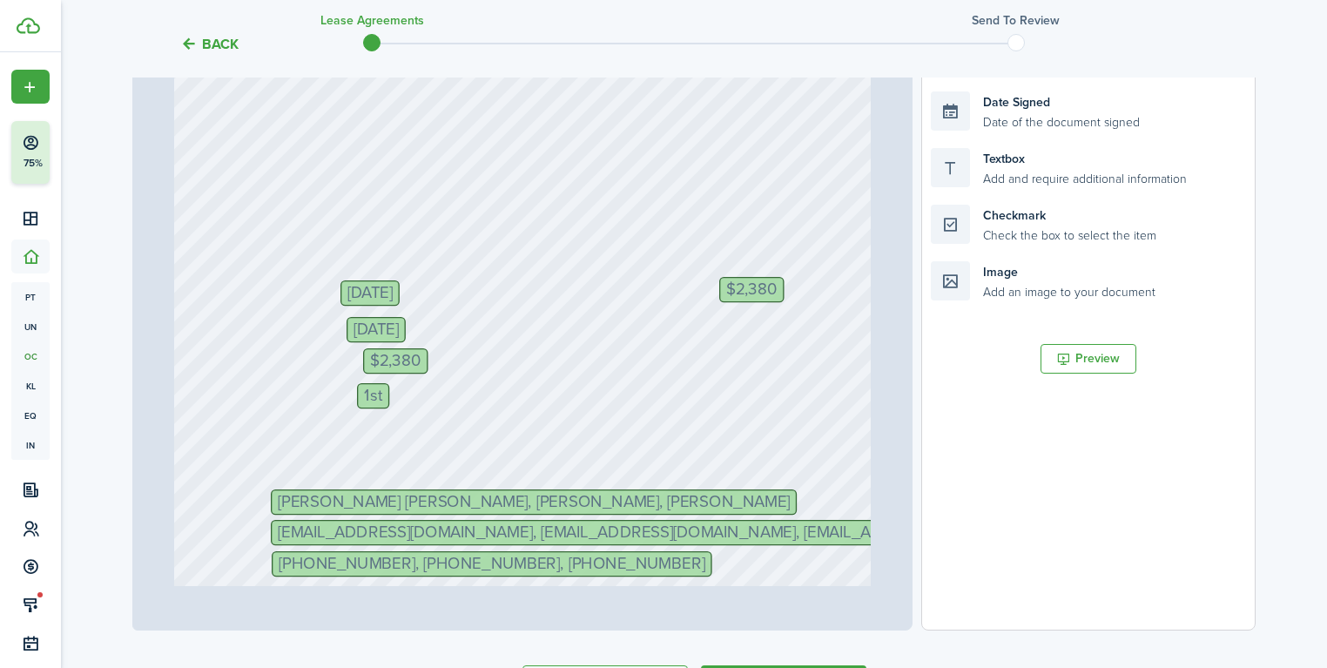
scroll to position [481, 0]
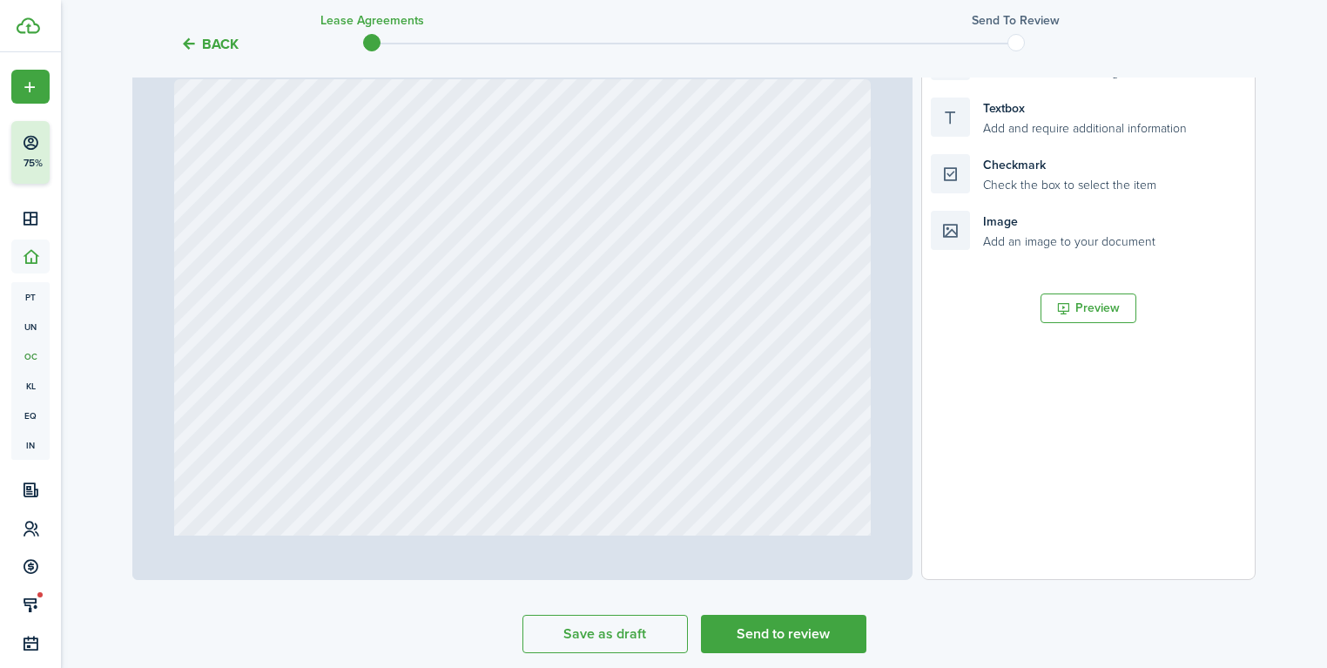
type input "2"
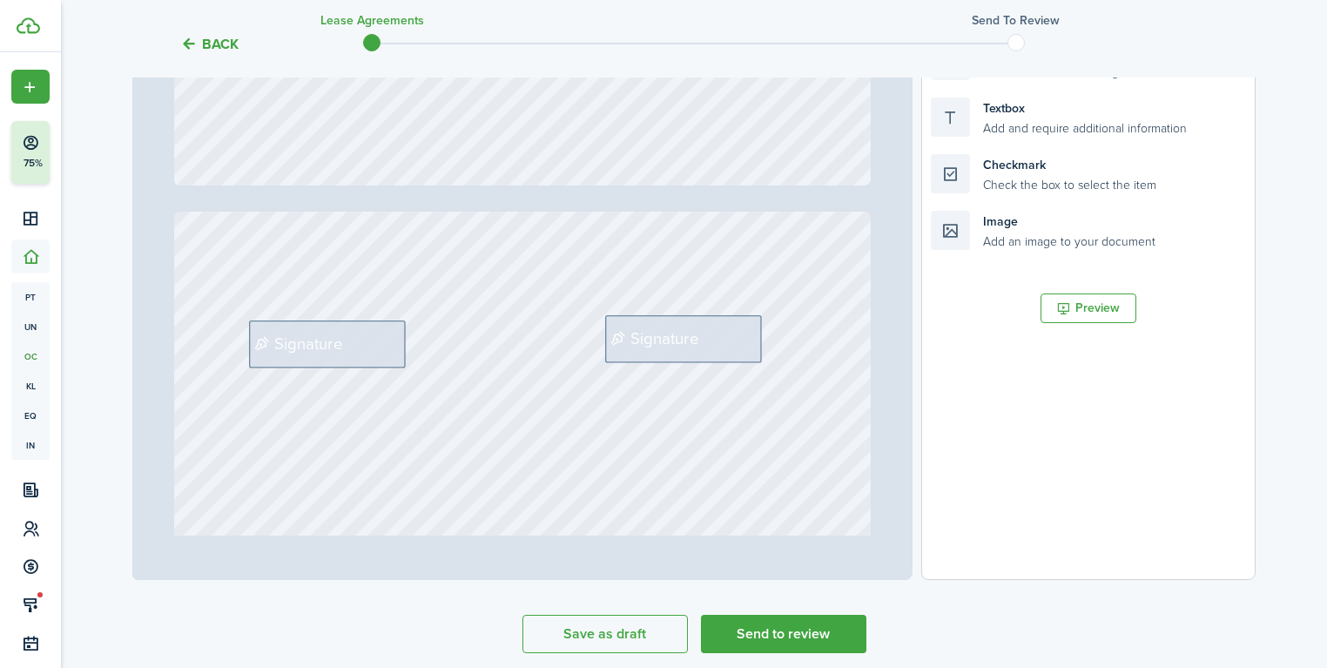
scroll to position [1672, 0]
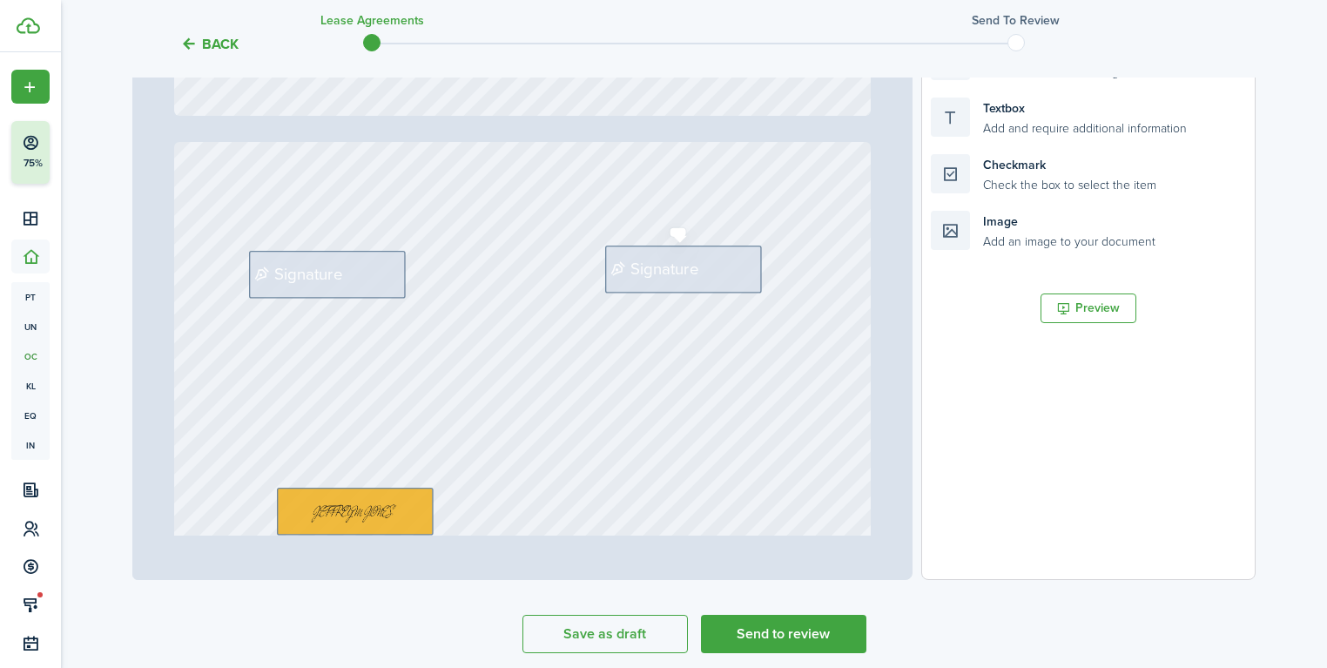
click at [679, 270] on span "Signature" at bounding box center [664, 269] width 69 height 24
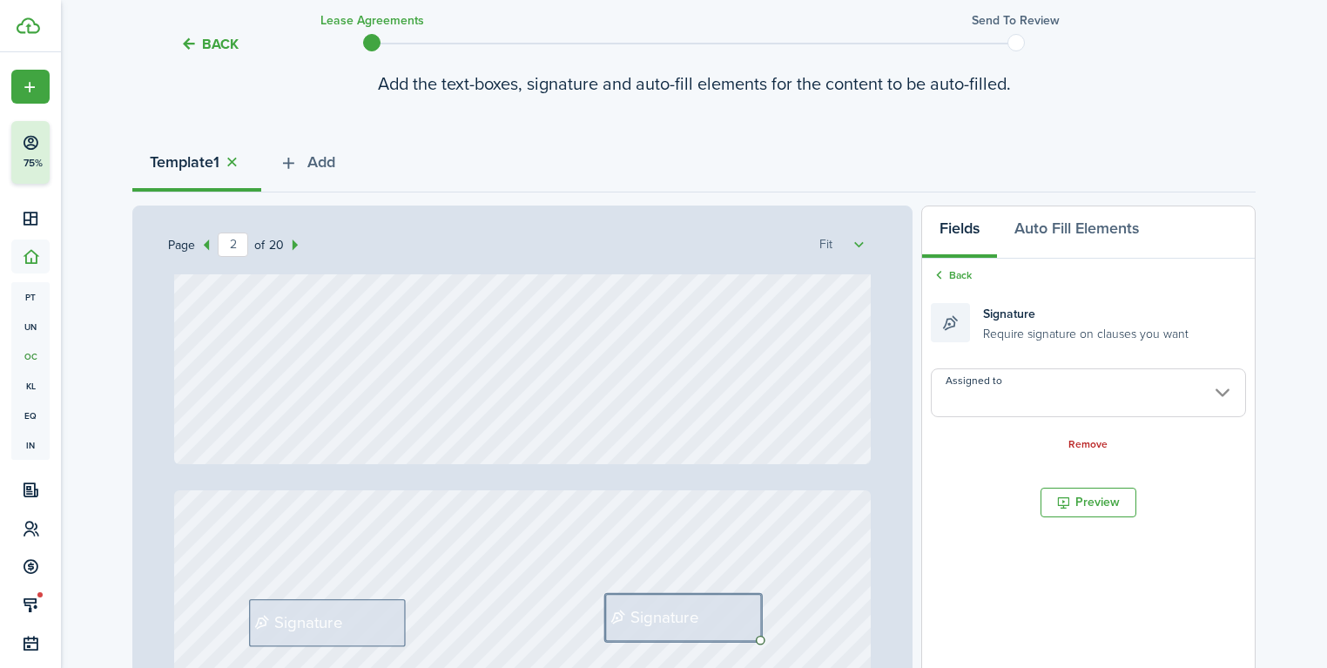
click at [959, 272] on link "Back" at bounding box center [951, 275] width 41 height 16
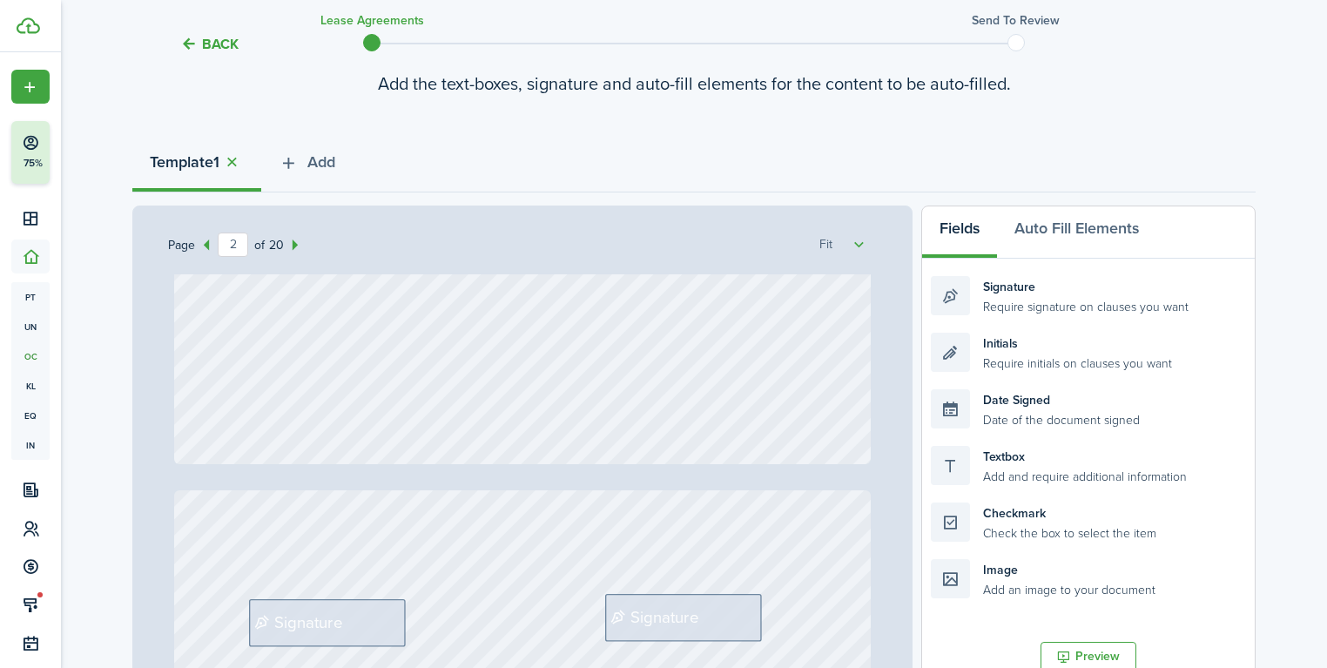
scroll to position [272, 0]
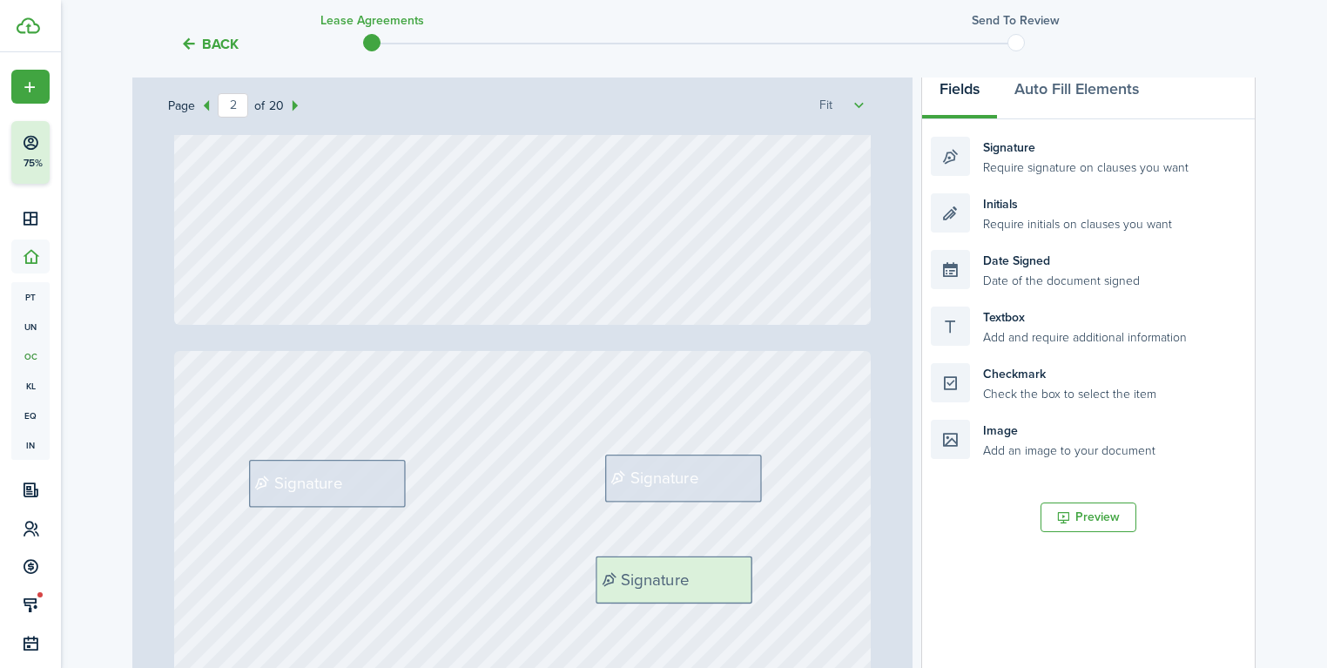
drag, startPoint x: 1013, startPoint y: 161, endPoint x: 676, endPoint y: 578, distance: 536.1
click at [676, 578] on div "Page 2 of 20 50% 75% 100% 150% 200% Fit $2,380 [PERSON_NAME] [PERSON_NAME], [PE…" at bounding box center [693, 427] width 1123 height 723
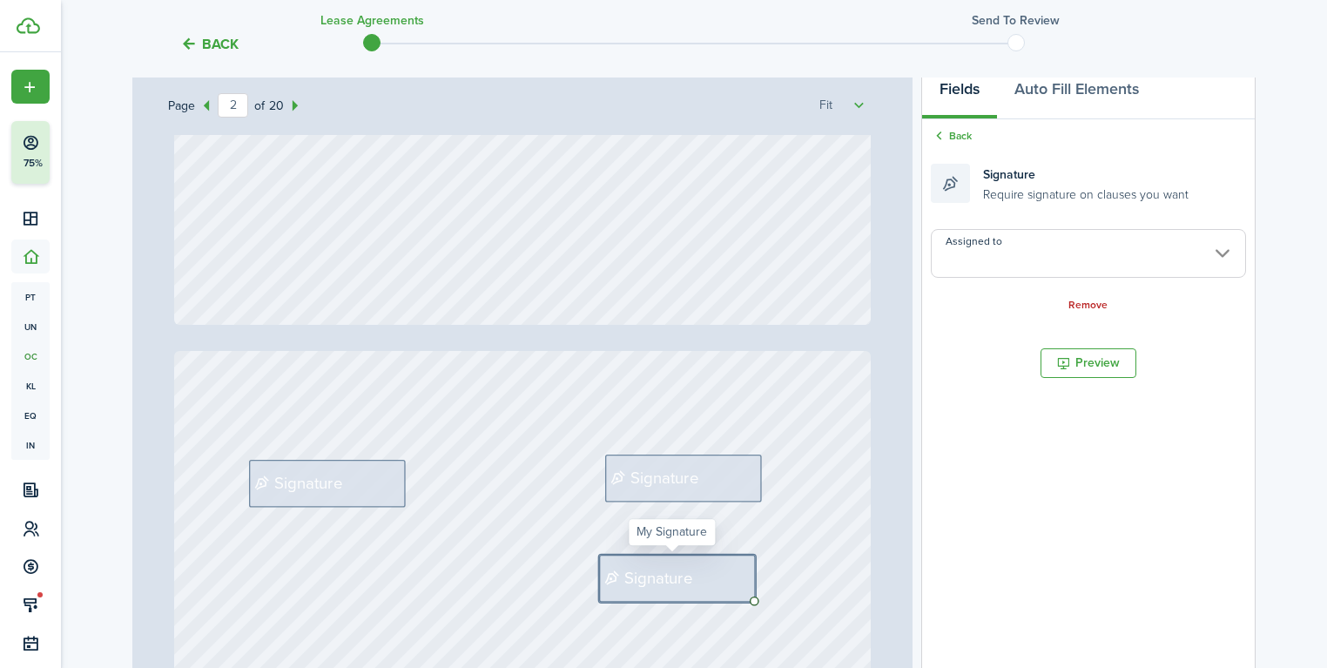
click at [675, 578] on span "Signature" at bounding box center [658, 578] width 69 height 24
click at [304, 488] on span "Signature" at bounding box center [308, 483] width 69 height 24
click at [1085, 268] on input "Assigned to" at bounding box center [1088, 253] width 315 height 49
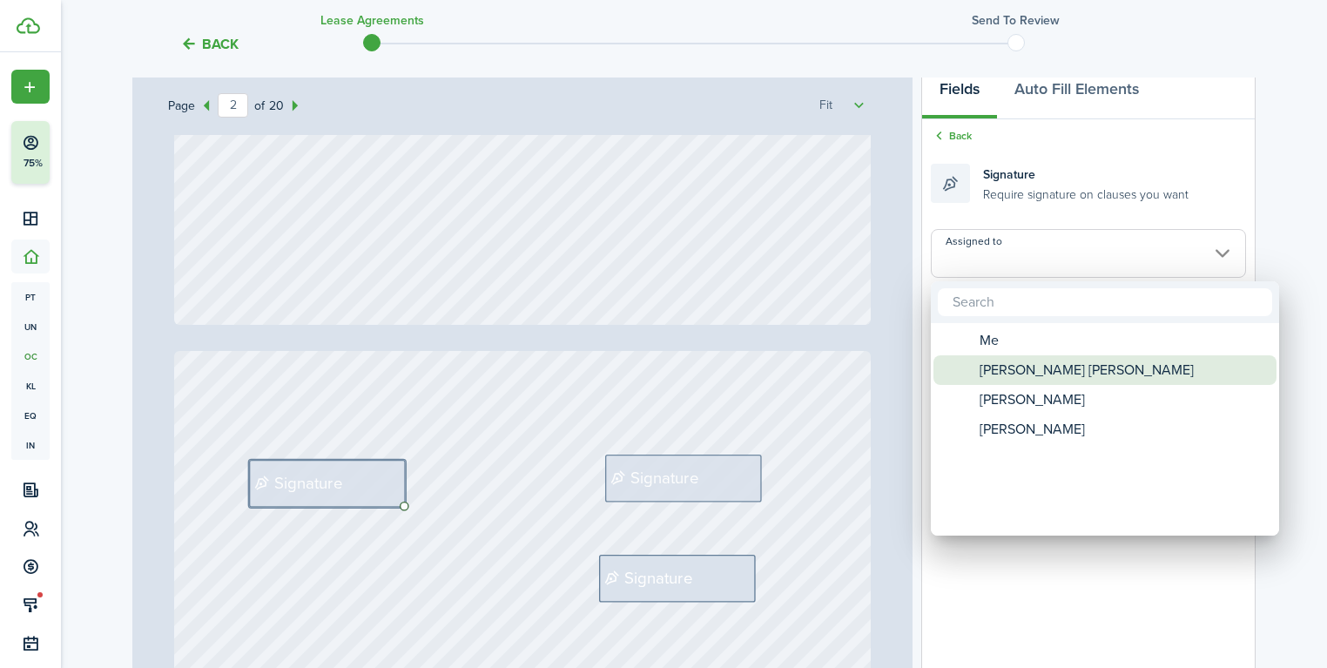
click at [1031, 371] on span "[PERSON_NAME] [PERSON_NAME]" at bounding box center [1086, 370] width 214 height 30
type input "[PERSON_NAME] [PERSON_NAME]"
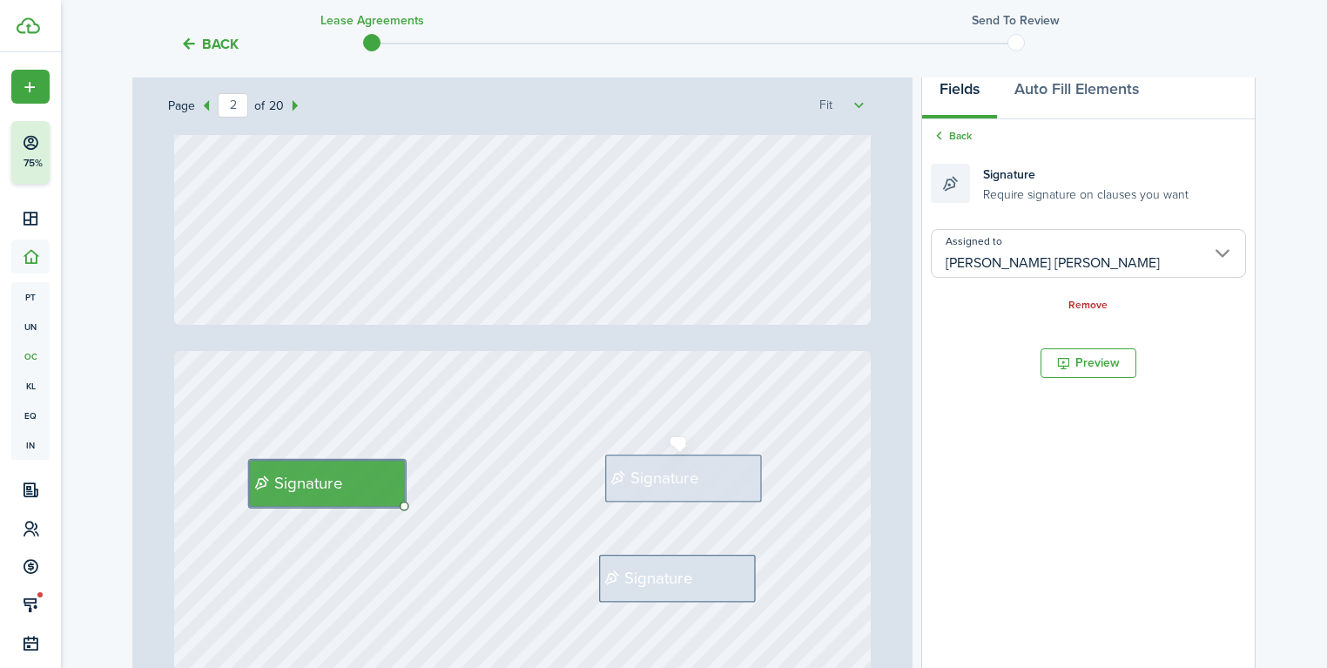
click at [660, 500] on div "Signature" at bounding box center [683, 477] width 157 height 47
click at [1002, 268] on input "Assigned to" at bounding box center [1088, 253] width 315 height 49
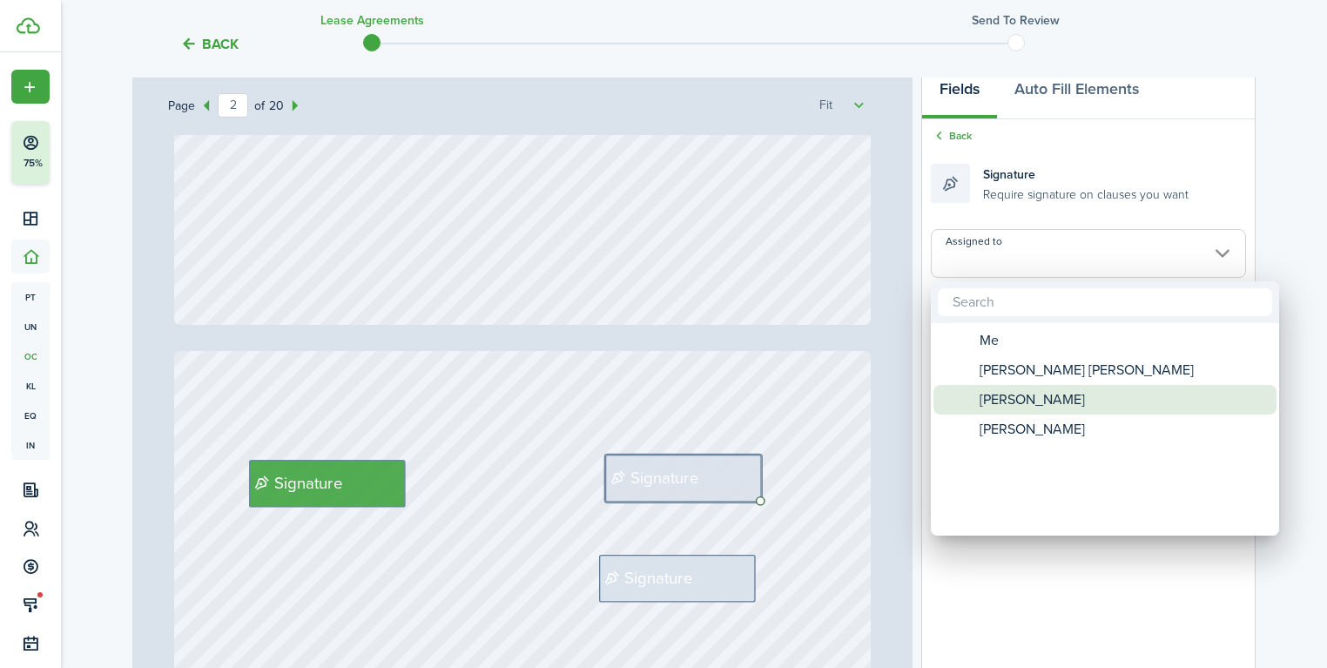
click at [1010, 399] on span "[PERSON_NAME]" at bounding box center [1031, 400] width 105 height 30
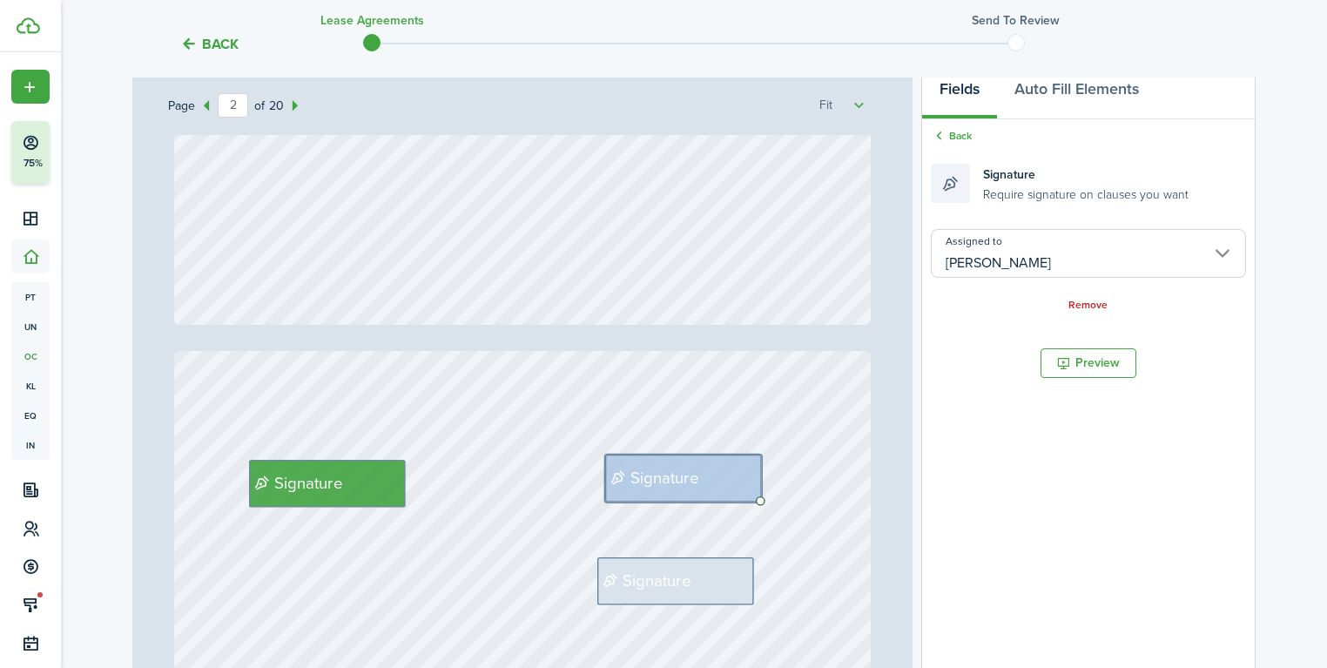
click at [1026, 260] on input "[PERSON_NAME]" at bounding box center [1088, 253] width 315 height 49
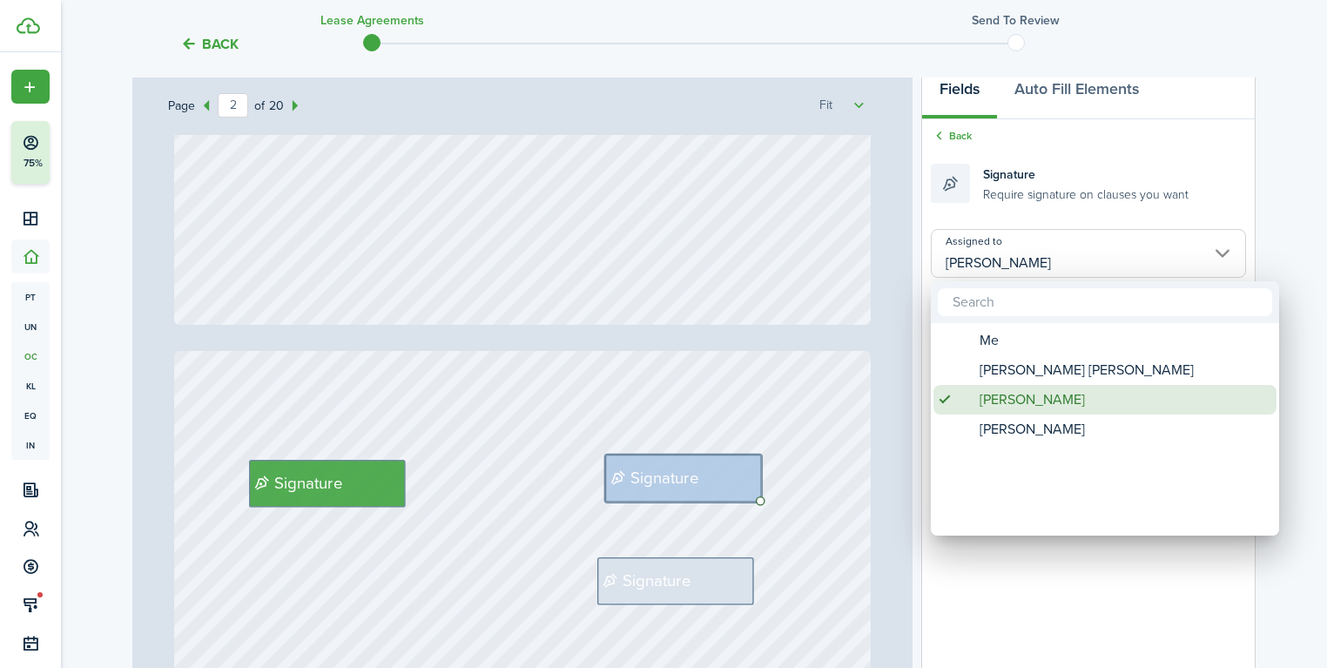
click at [1031, 425] on span "[PERSON_NAME]" at bounding box center [1031, 429] width 105 height 30
type input "[PERSON_NAME]"
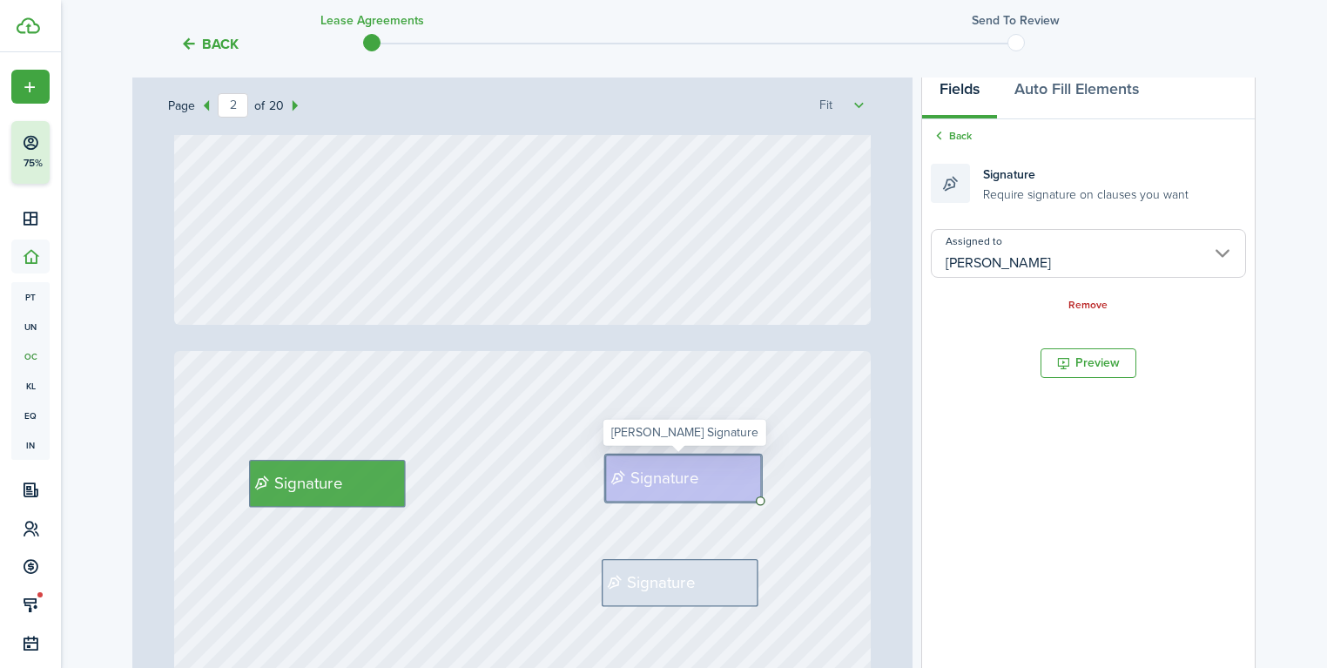
click at [684, 459] on div "Signature" at bounding box center [683, 477] width 157 height 47
click at [672, 583] on span "Signature" at bounding box center [661, 582] width 69 height 24
click at [1007, 266] on input "Assigned to" at bounding box center [1088, 253] width 315 height 49
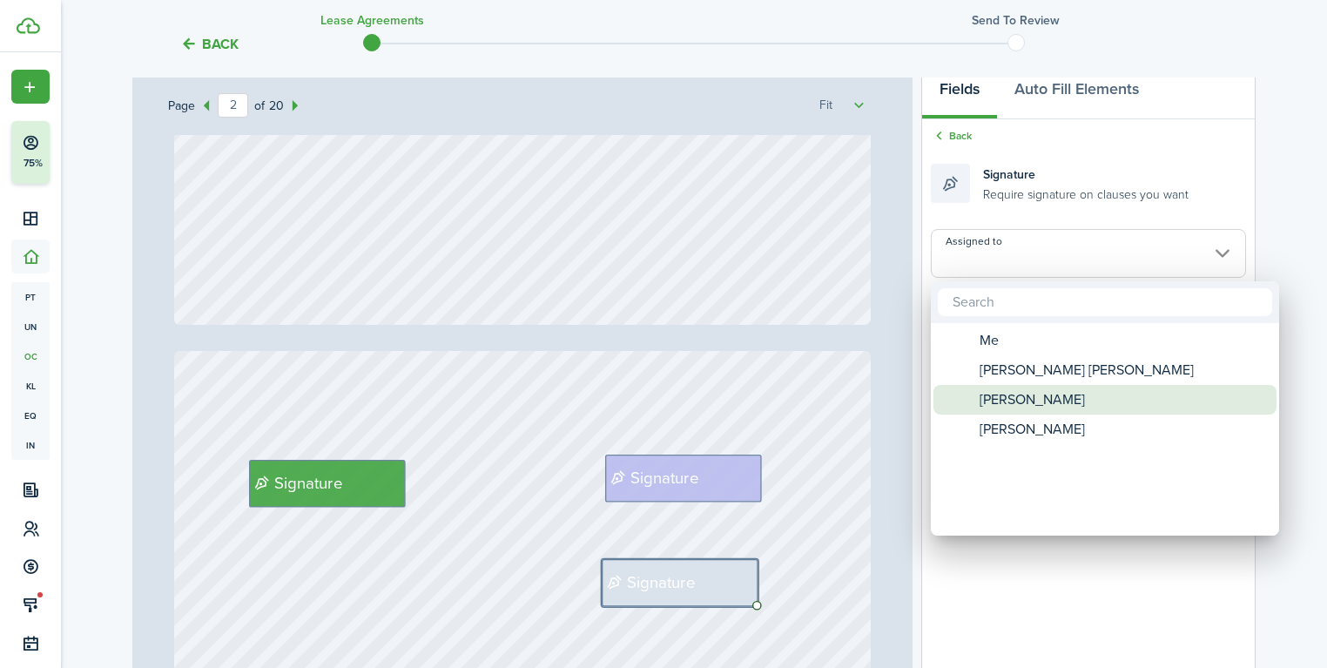
click at [1014, 394] on span "[PERSON_NAME]" at bounding box center [1031, 400] width 105 height 30
type input "[PERSON_NAME]"
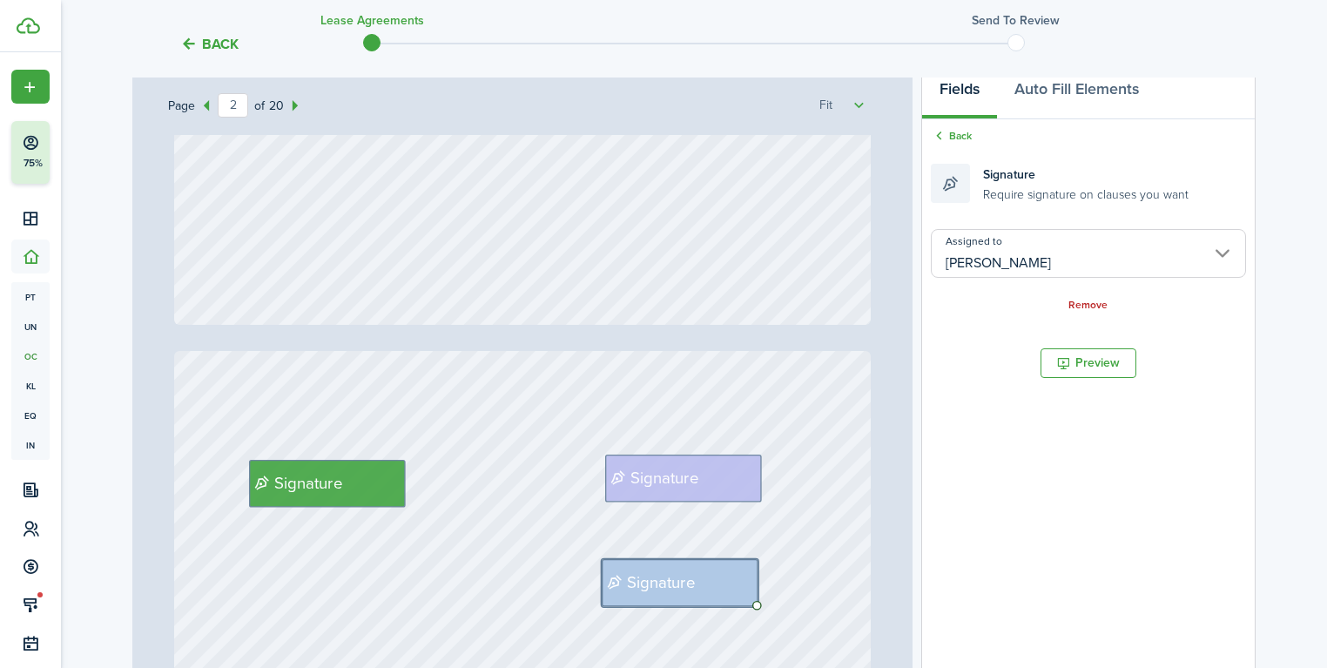
drag, startPoint x: 655, startPoint y: 592, endPoint x: 644, endPoint y: 411, distance: 181.4
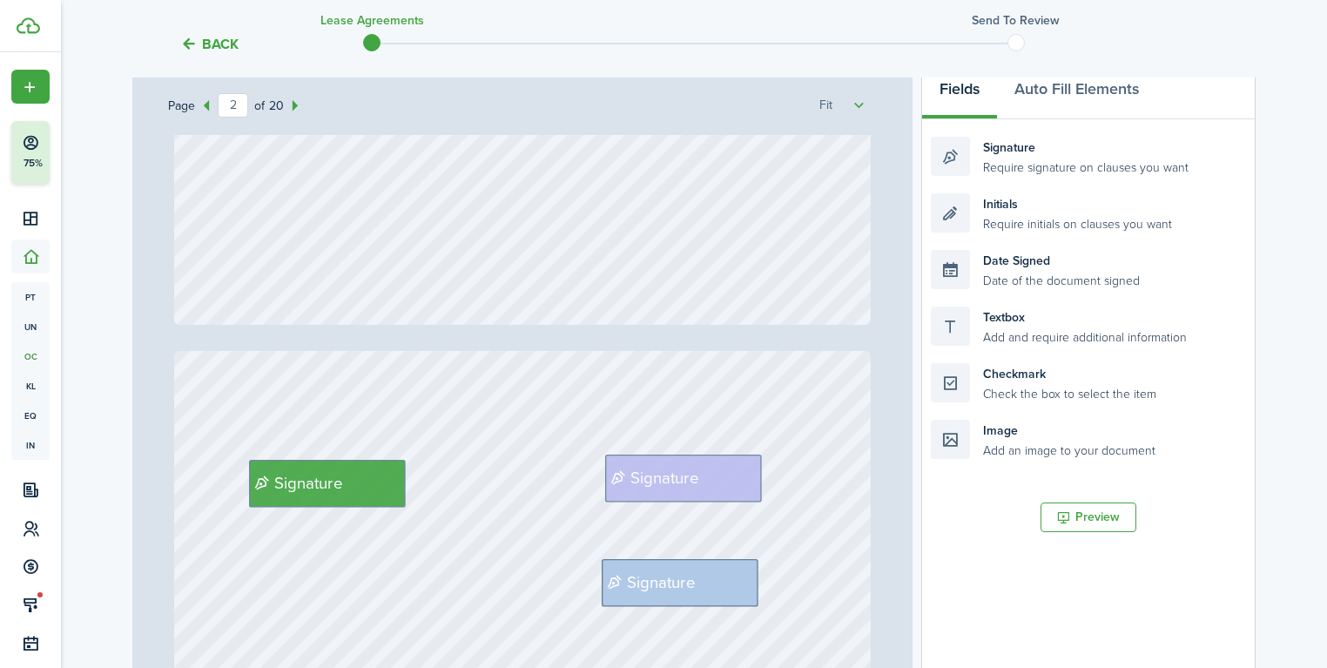
drag, startPoint x: 698, startPoint y: 501, endPoint x: 637, endPoint y: 519, distance: 63.4
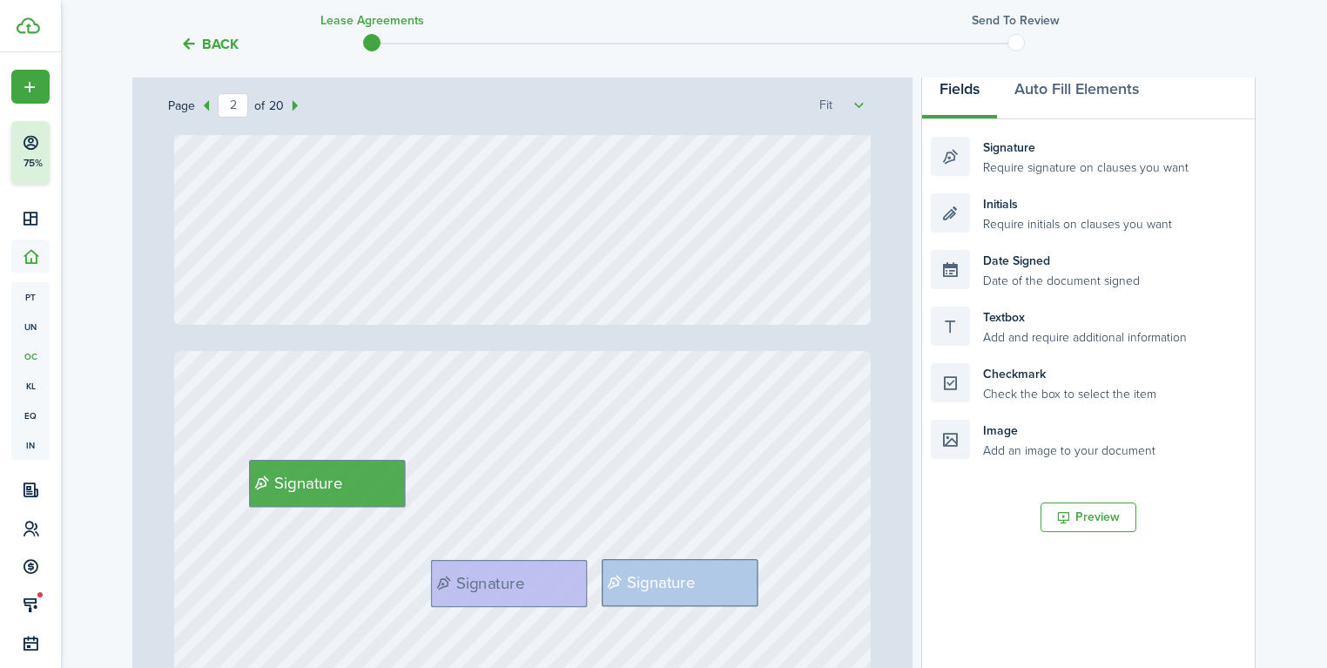
drag, startPoint x: 683, startPoint y: 468, endPoint x: 600, endPoint y: 595, distance: 152.1
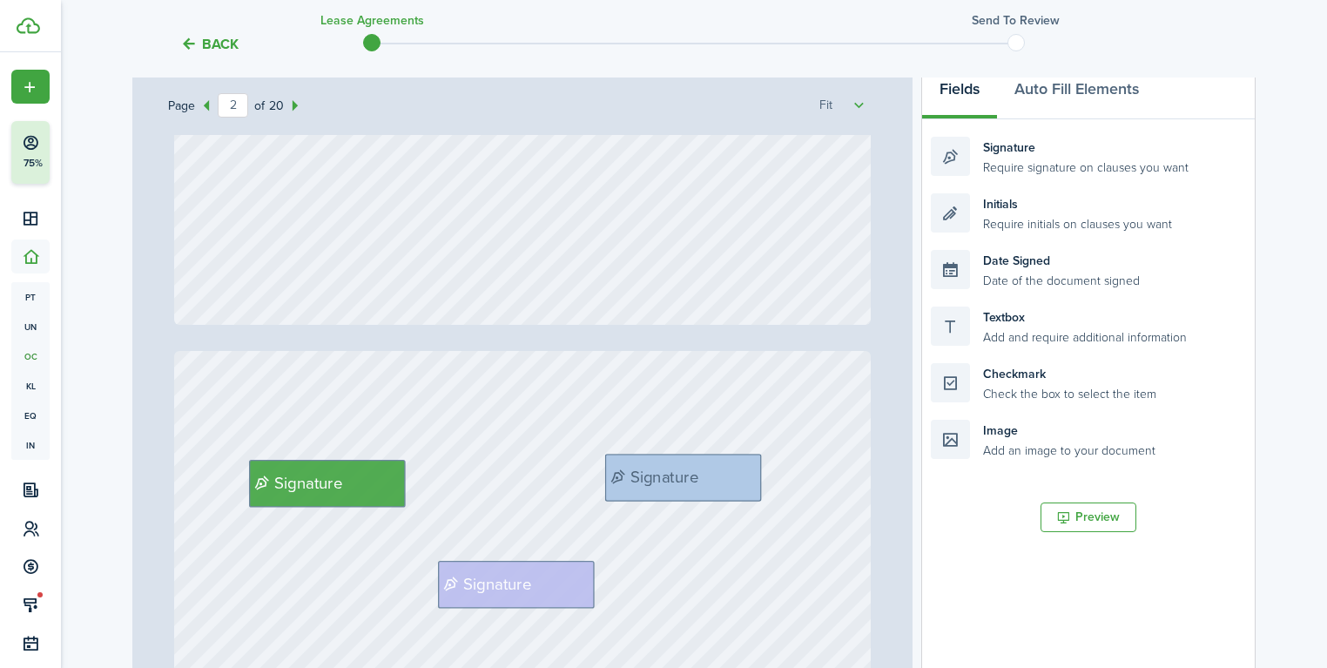
drag, startPoint x: 691, startPoint y: 501, endPoint x: 686, endPoint y: 469, distance: 31.8
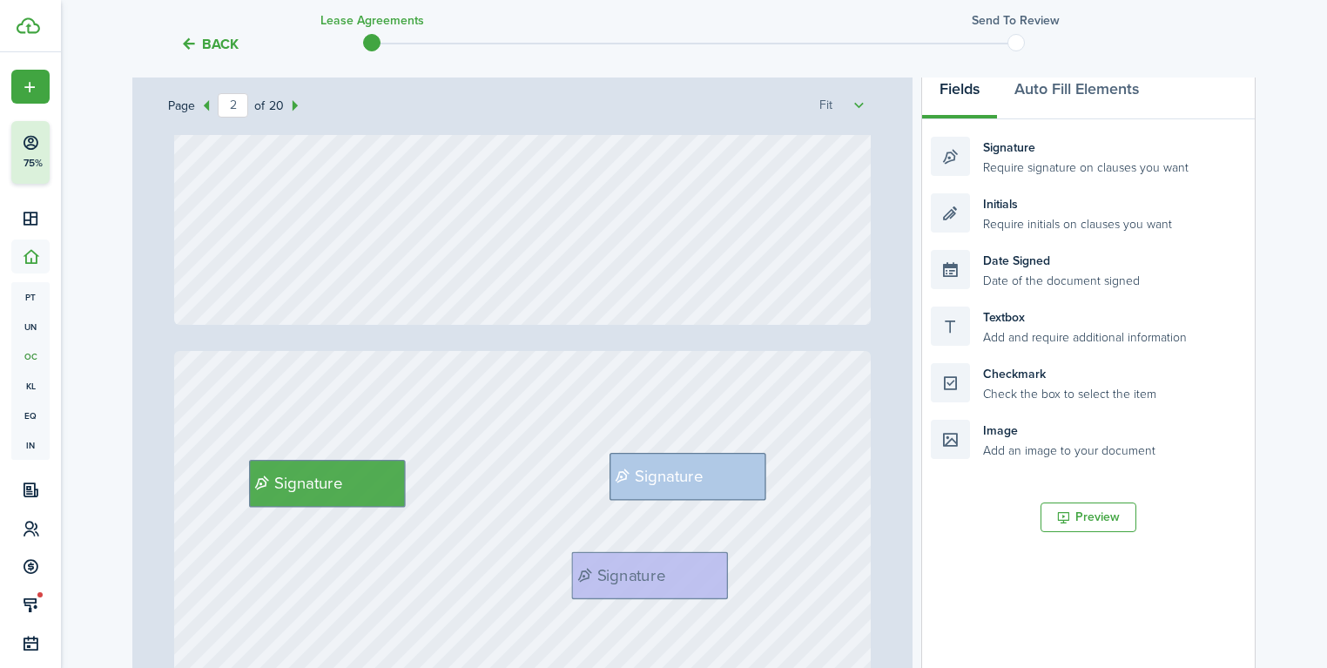
drag, startPoint x: 551, startPoint y: 568, endPoint x: 698, endPoint y: 560, distance: 147.3
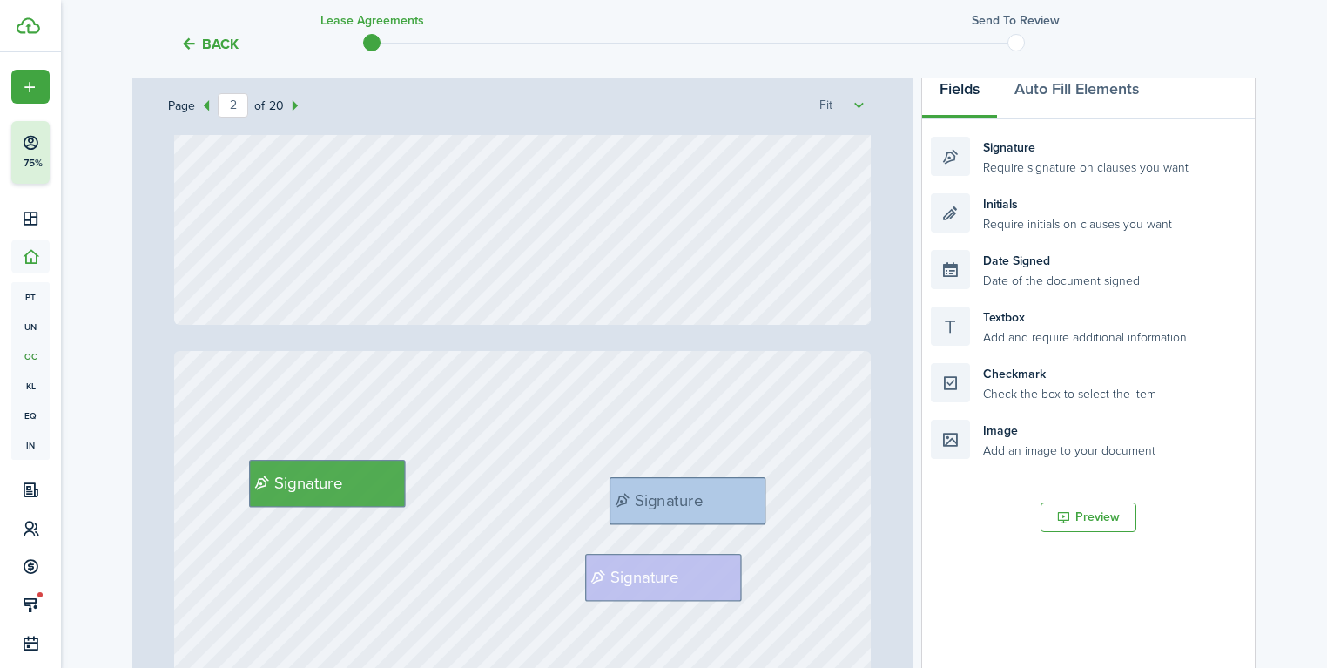
drag, startPoint x: 701, startPoint y: 463, endPoint x: 703, endPoint y: 491, distance: 28.0
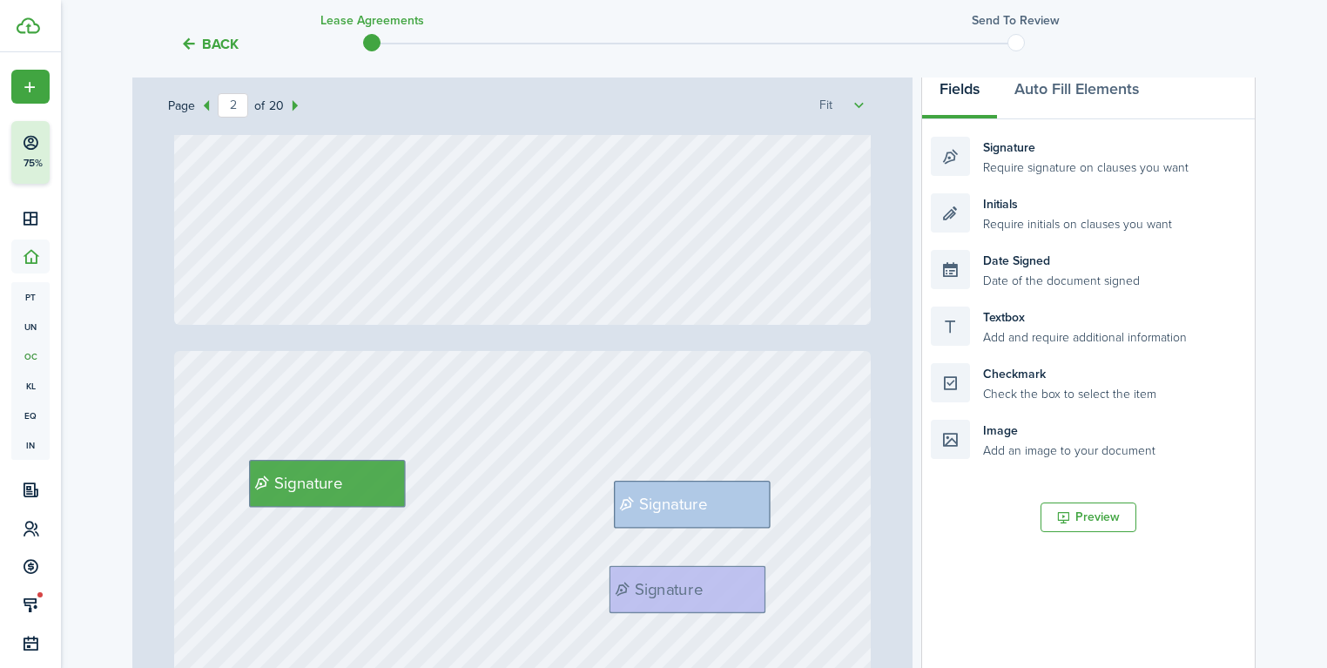
drag, startPoint x: 665, startPoint y: 580, endPoint x: 693, endPoint y: 591, distance: 30.1
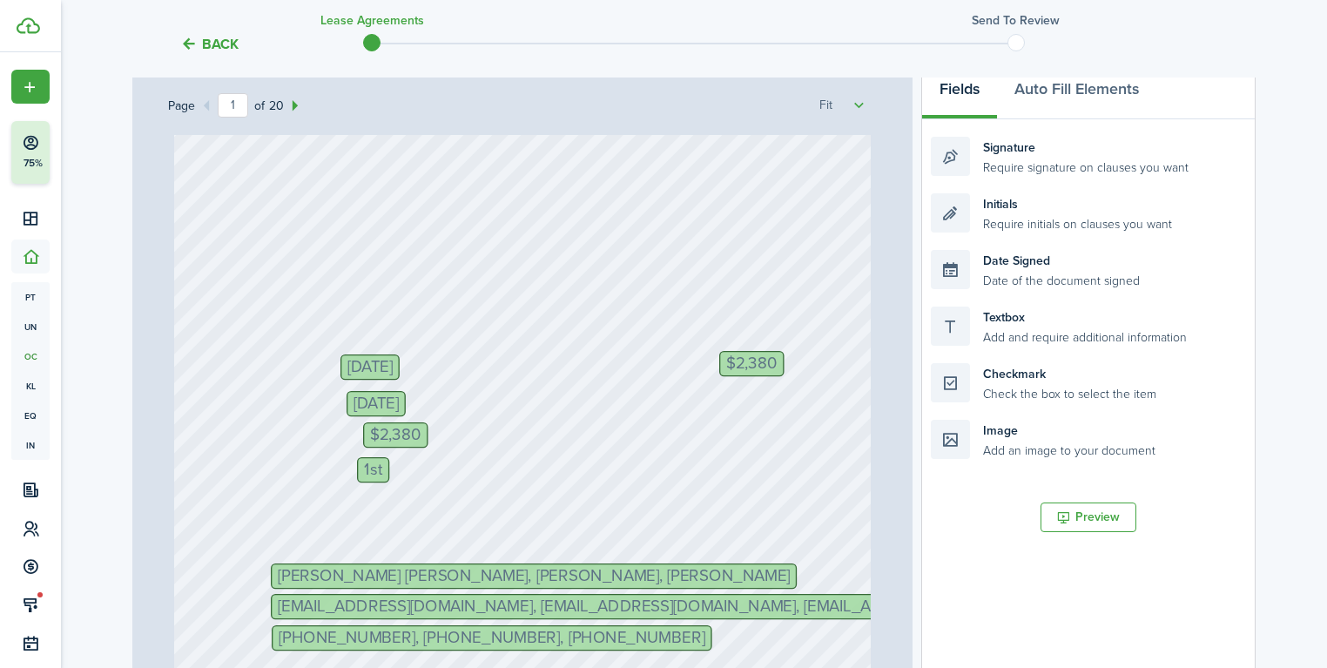
scroll to position [70, 0]
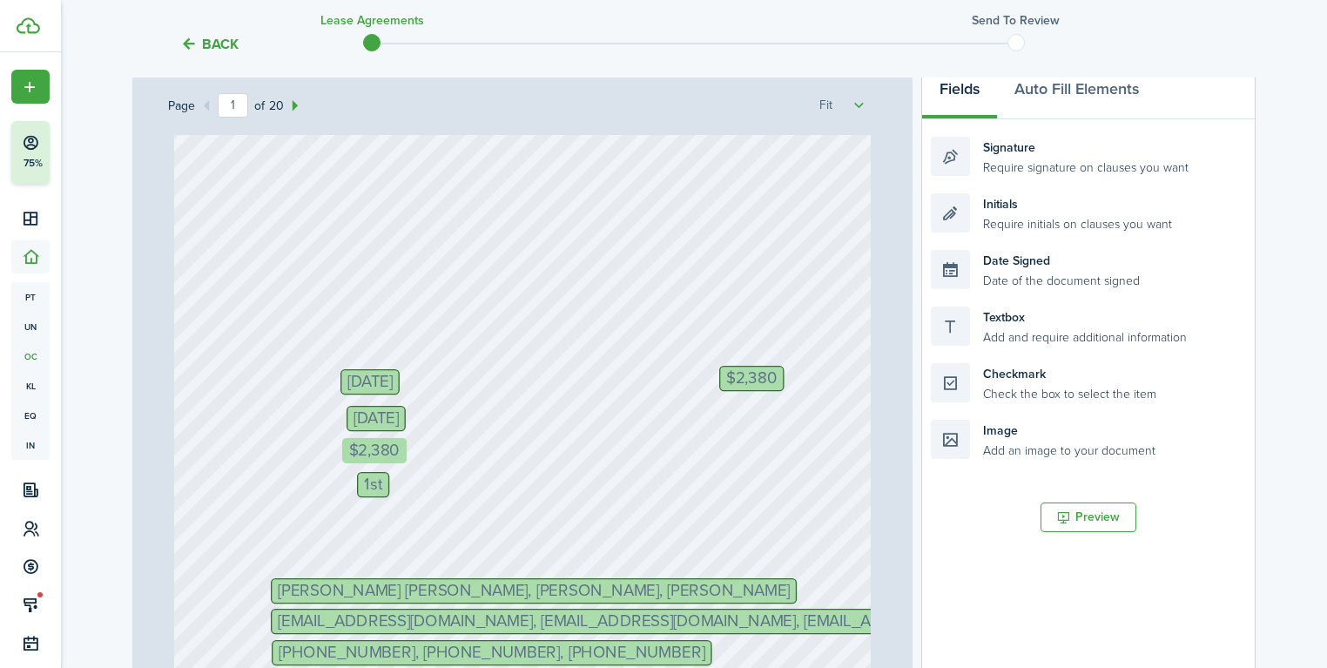
drag, startPoint x: 398, startPoint y: 444, endPoint x: 383, endPoint y: 445, distance: 14.8
drag, startPoint x: 371, startPoint y: 477, endPoint x: 359, endPoint y: 477, distance: 12.2
drag, startPoint x: 759, startPoint y: 376, endPoint x: 824, endPoint y: 377, distance: 65.3
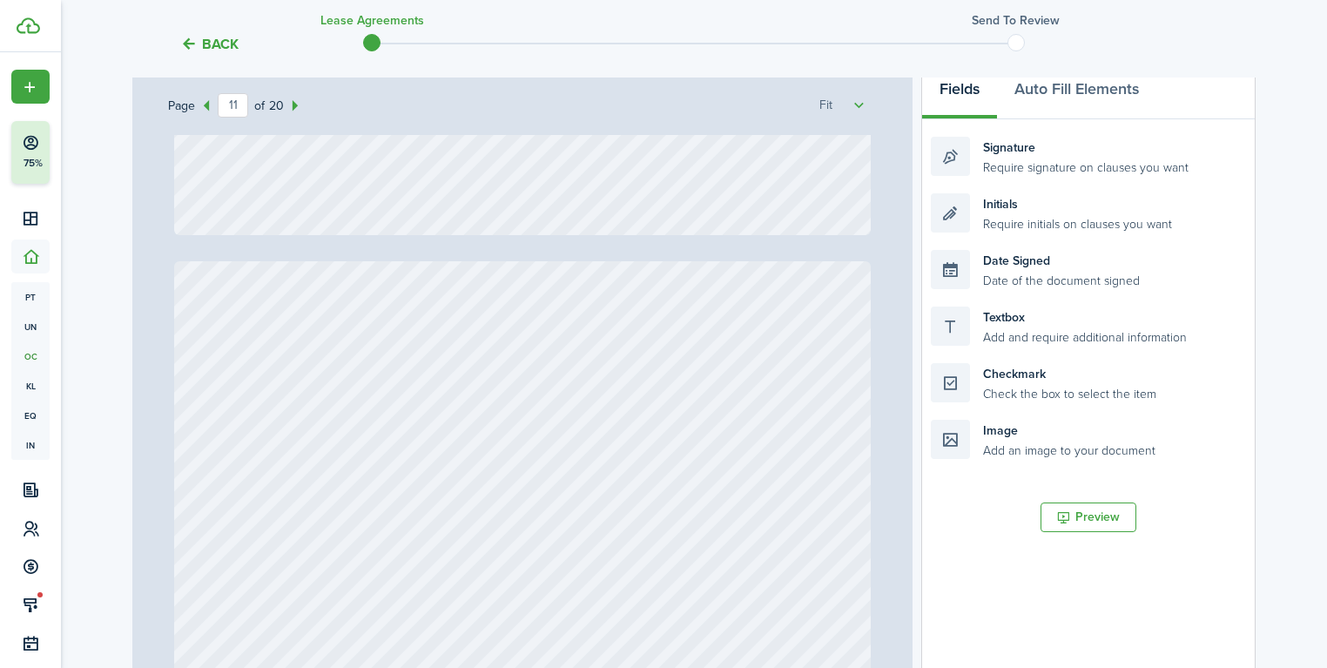
type input "12"
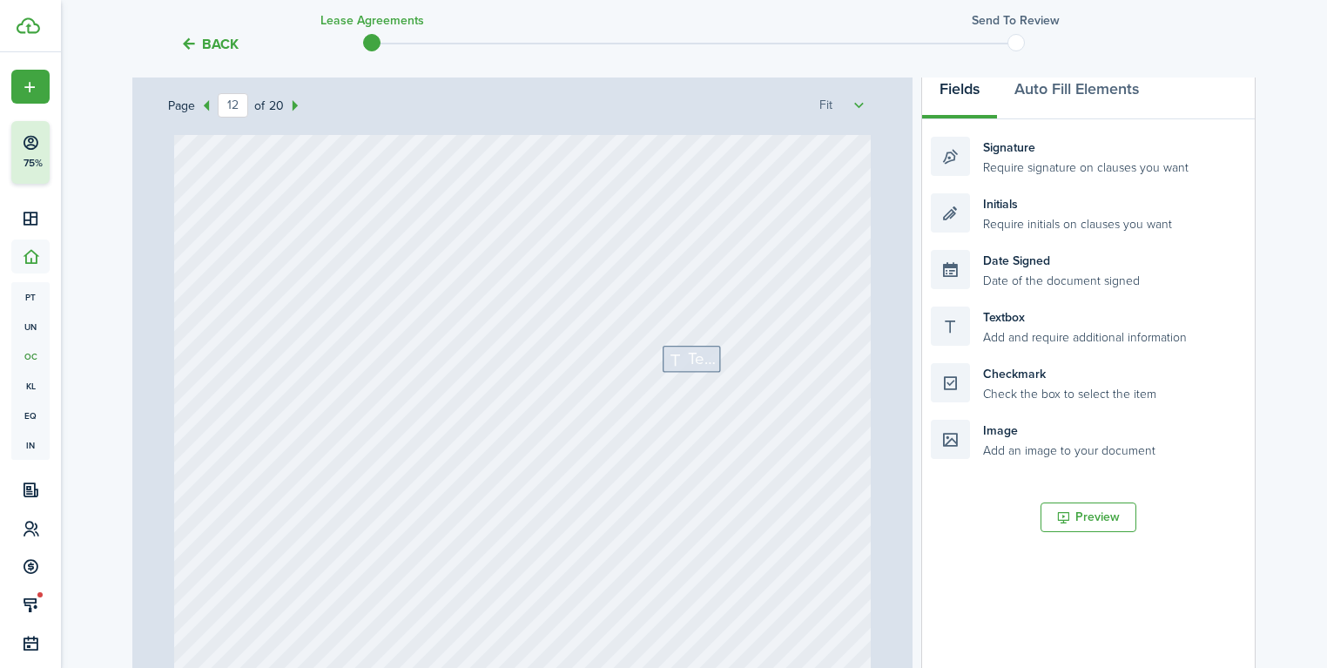
scroll to position [10804, 0]
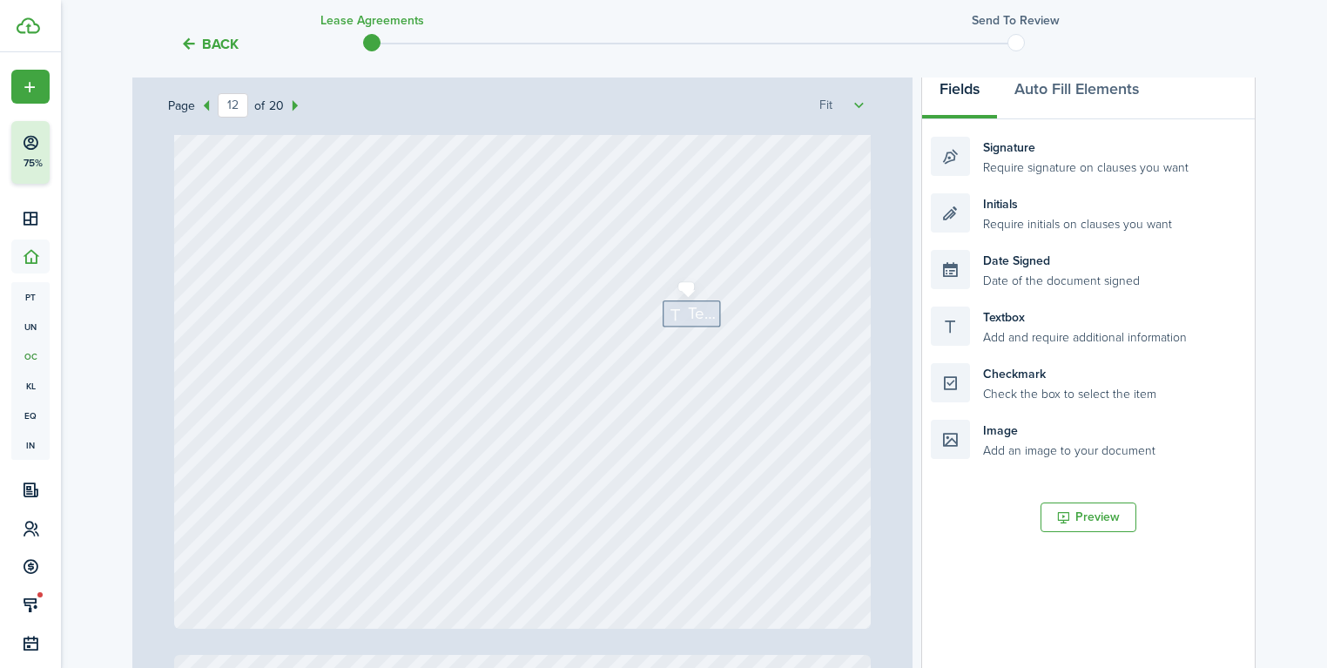
click at [695, 313] on span "Text" at bounding box center [703, 314] width 28 height 24
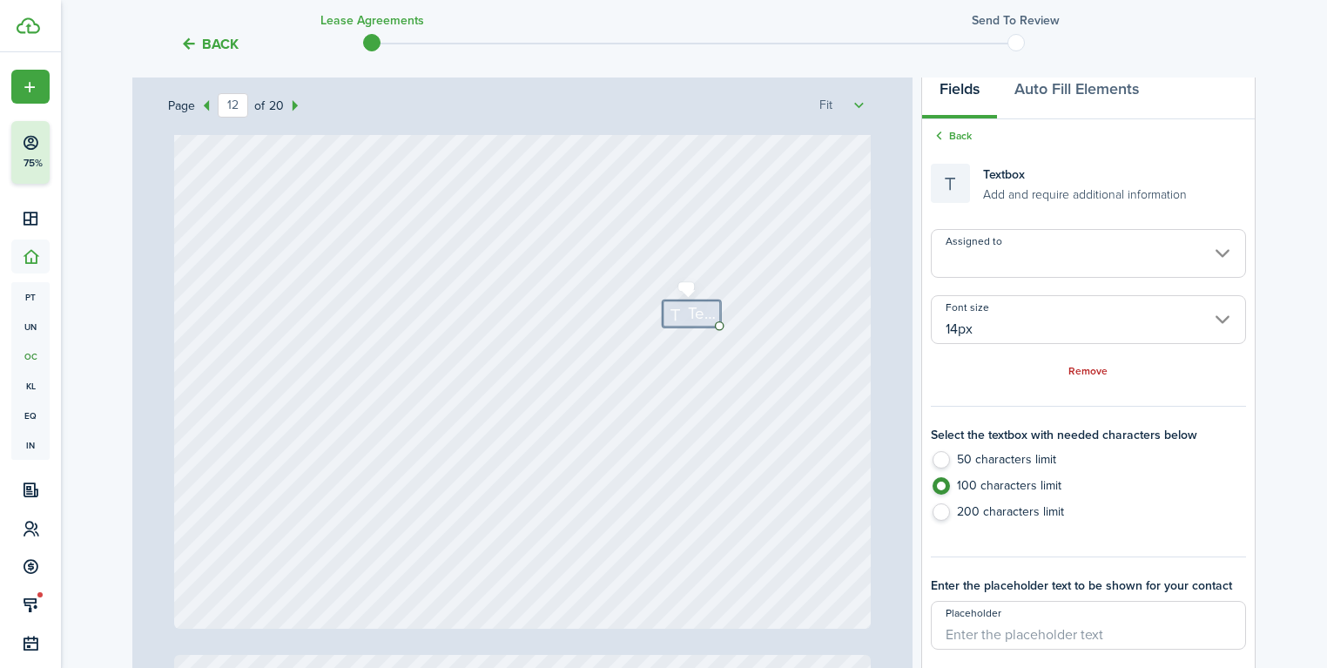
click at [695, 313] on span "Text" at bounding box center [703, 314] width 28 height 24
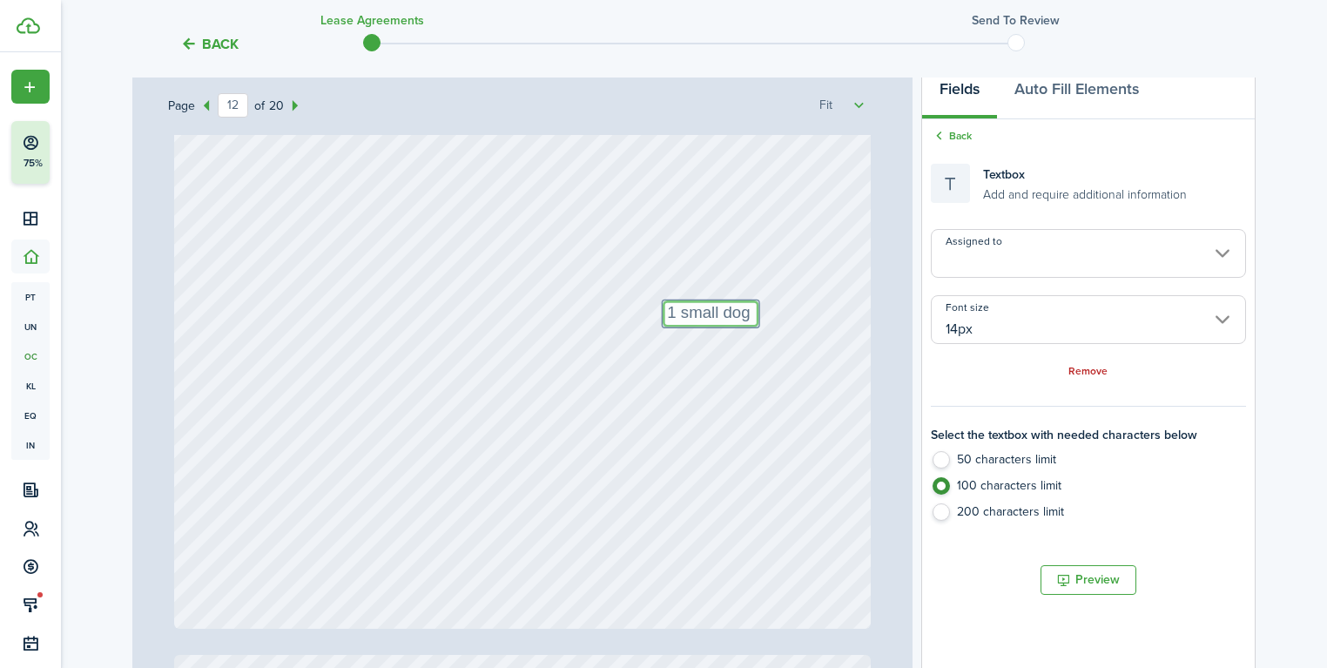
type textarea "1 small dog"
click at [658, 282] on div "Text 1 small dog" at bounding box center [522, 170] width 696 height 918
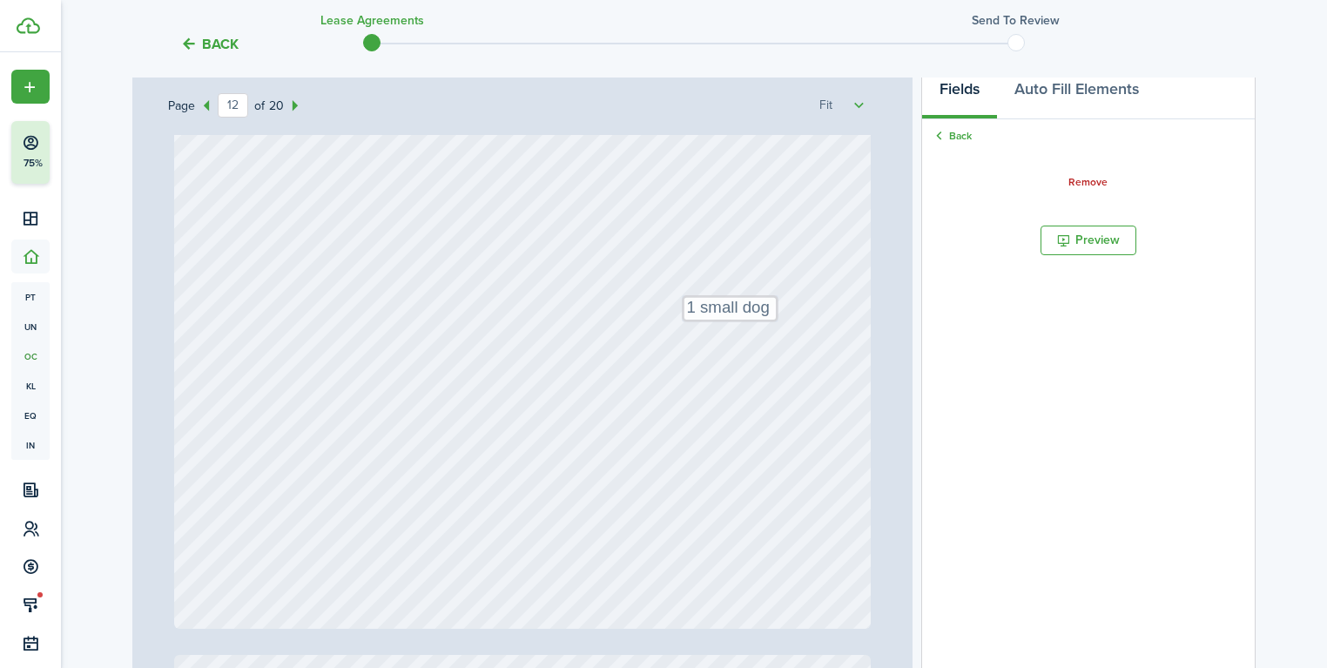
drag, startPoint x: 687, startPoint y: 309, endPoint x: 711, endPoint y: 304, distance: 24.9
click at [854, 274] on div "Text 1 small dog" at bounding box center [522, 170] width 696 height 918
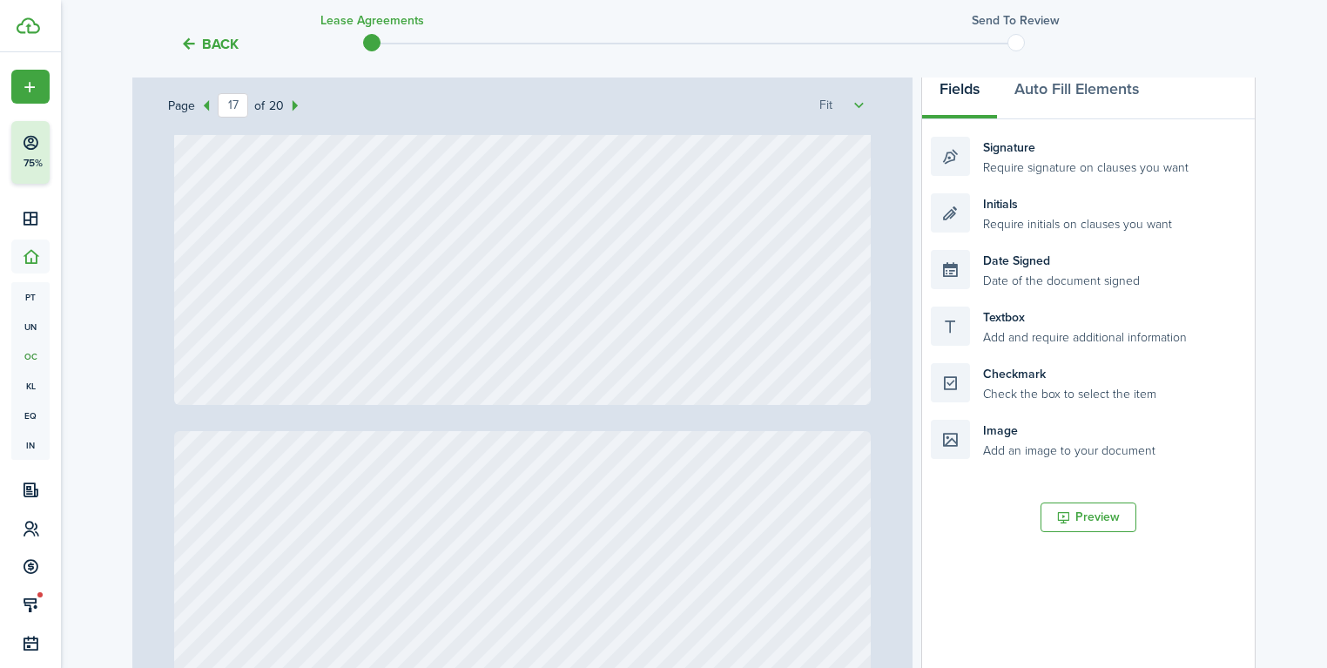
type input "18"
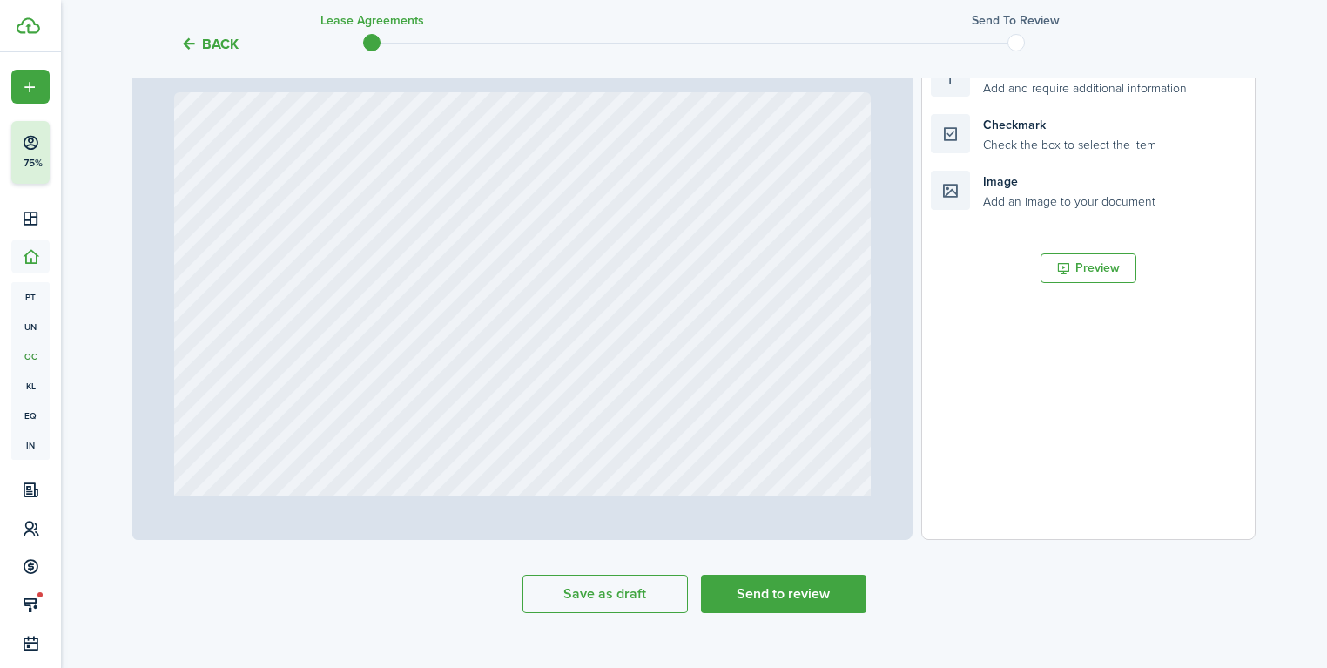
scroll to position [548, 0]
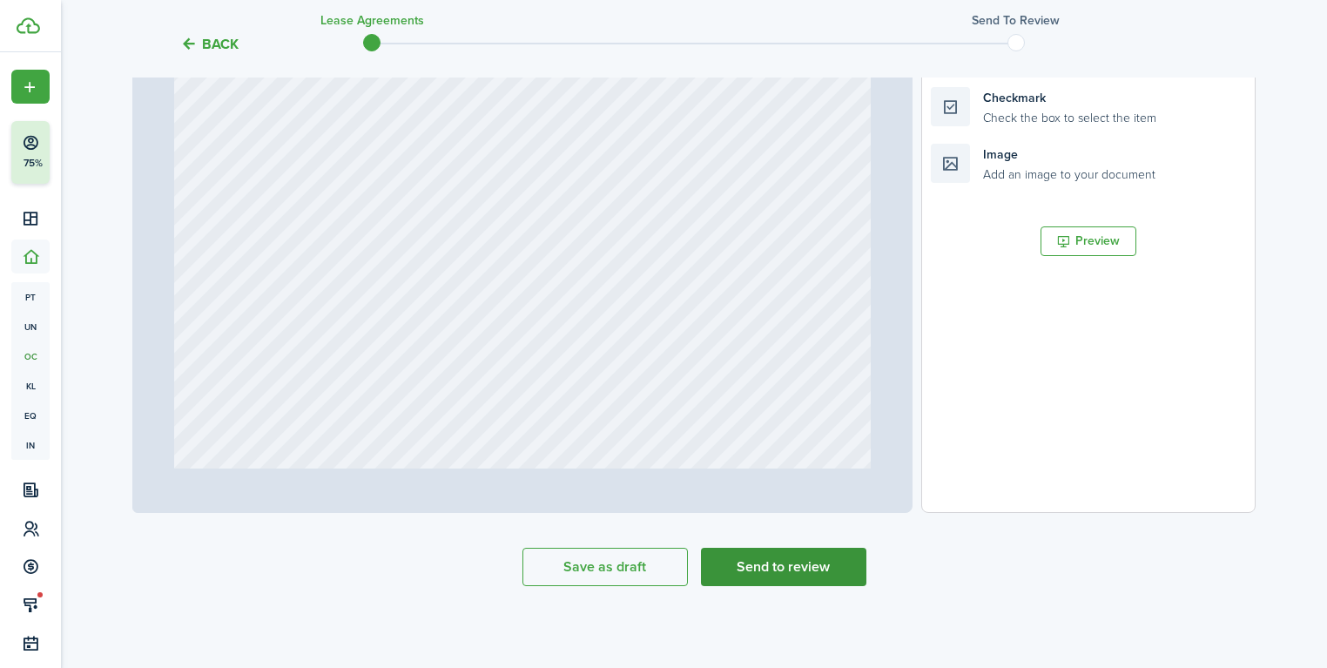
click at [813, 571] on button "Send to review" at bounding box center [783, 567] width 165 height 38
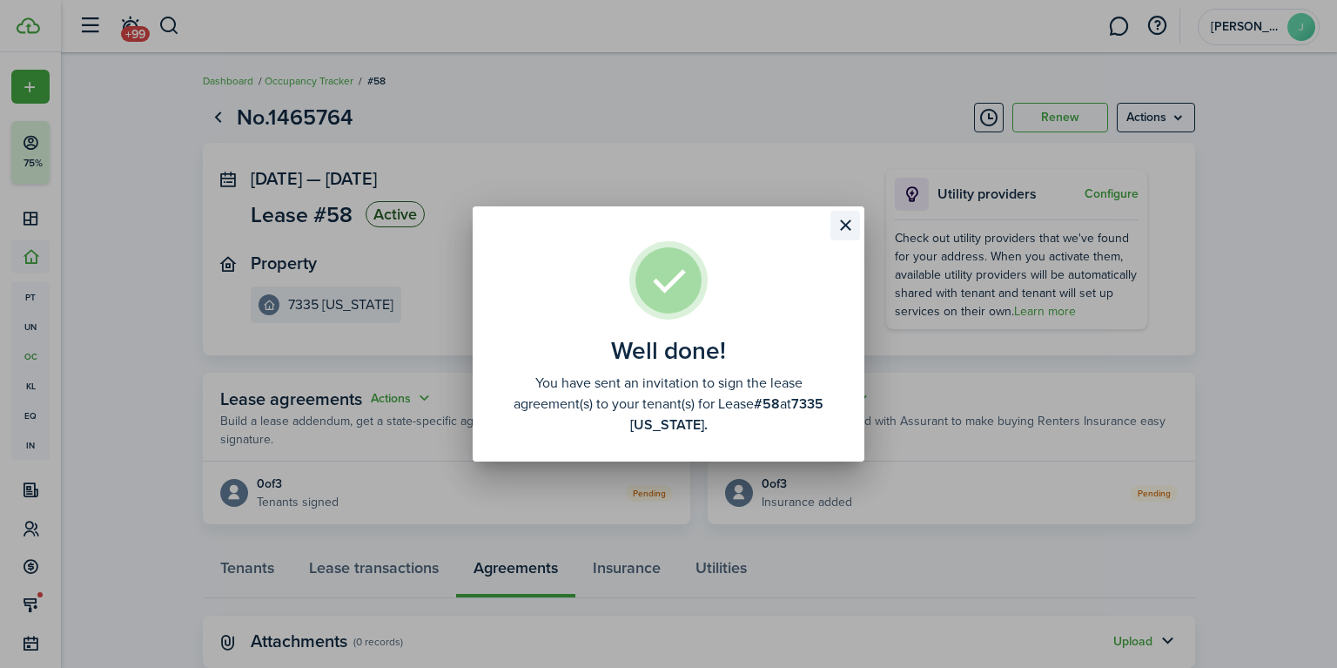
click at [847, 226] on button "Close modal" at bounding box center [846, 226] width 30 height 30
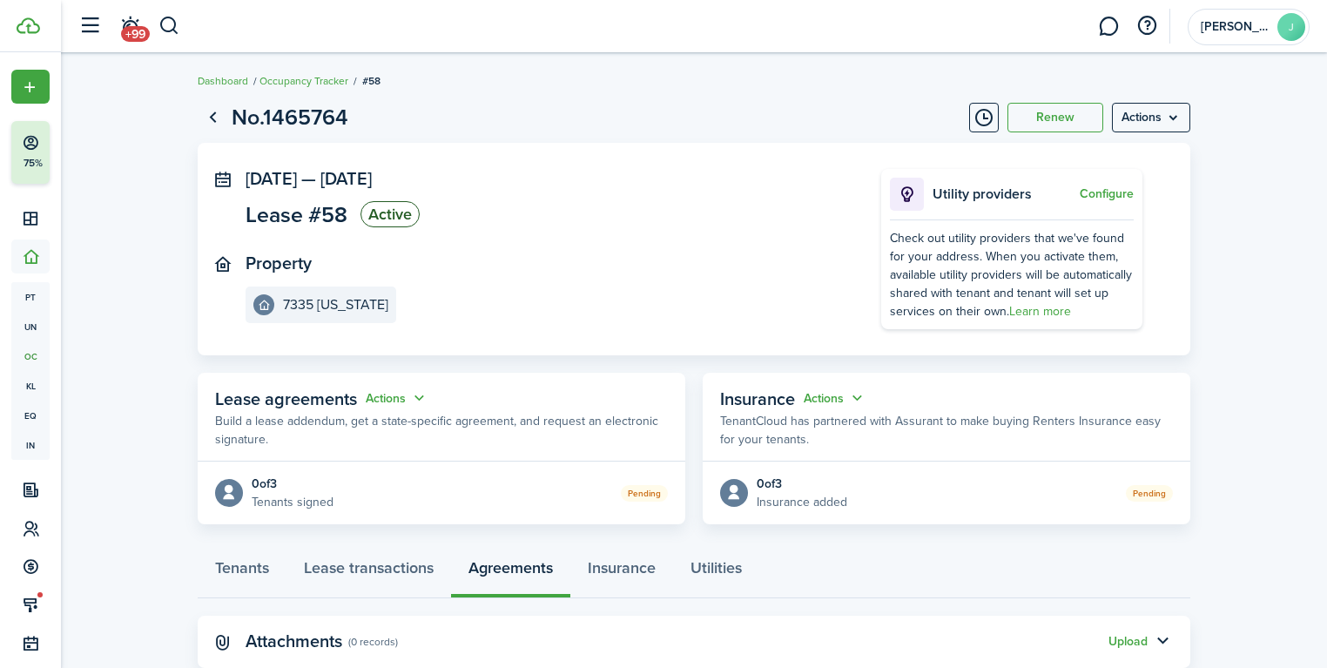
scroll to position [47, 0]
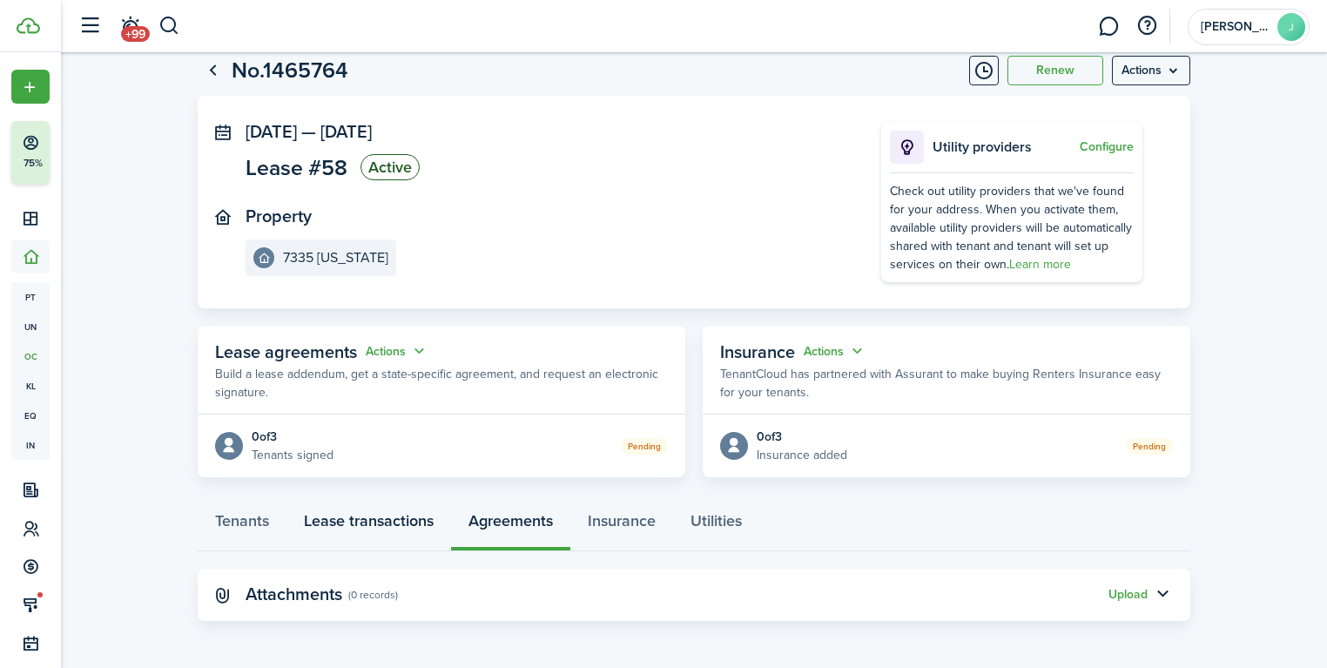
drag, startPoint x: 418, startPoint y: 526, endPoint x: 421, endPoint y: 451, distance: 75.0
click at [418, 526] on link "Lease transactions" at bounding box center [368, 525] width 165 height 52
